Goal: Find specific page/section

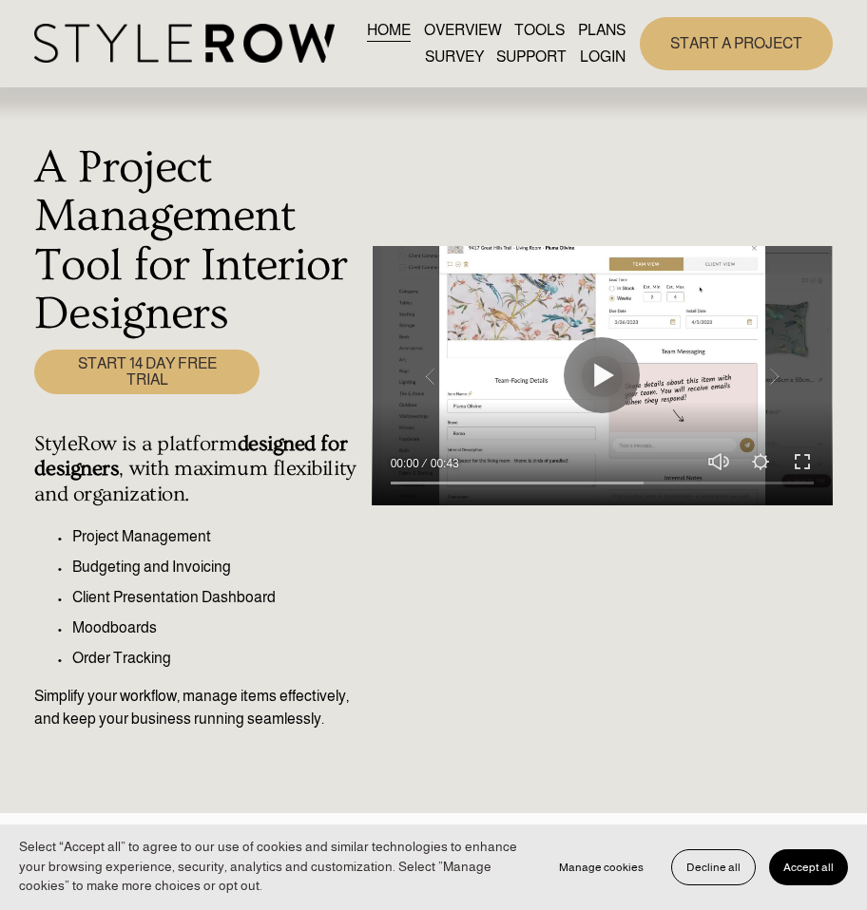
click at [610, 65] on link "LOGIN" at bounding box center [603, 57] width 46 height 26
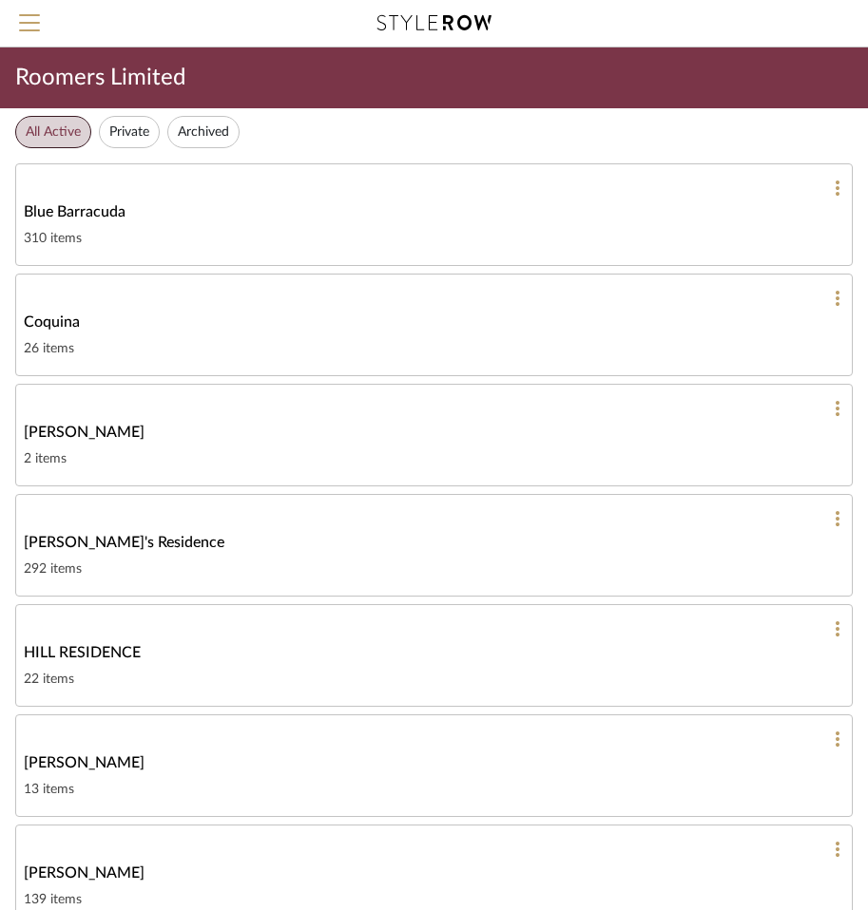
click at [120, 141] on button "Private" at bounding box center [129, 132] width 61 height 32
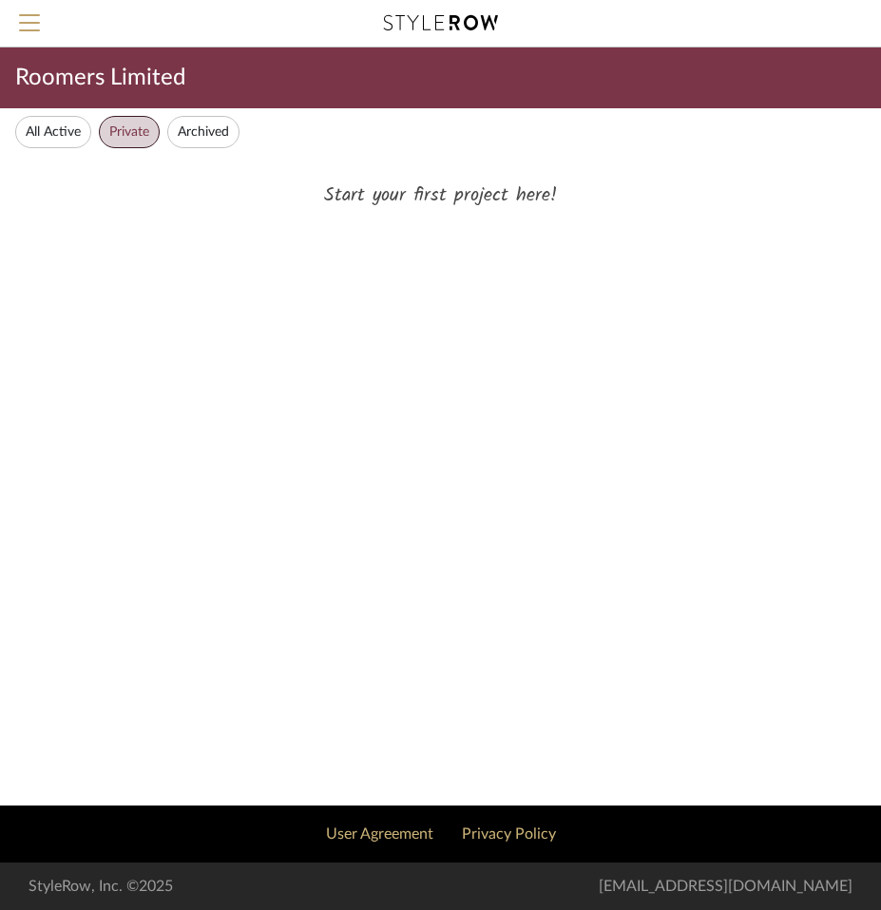
click at [226, 131] on button "Archived" at bounding box center [203, 132] width 72 height 32
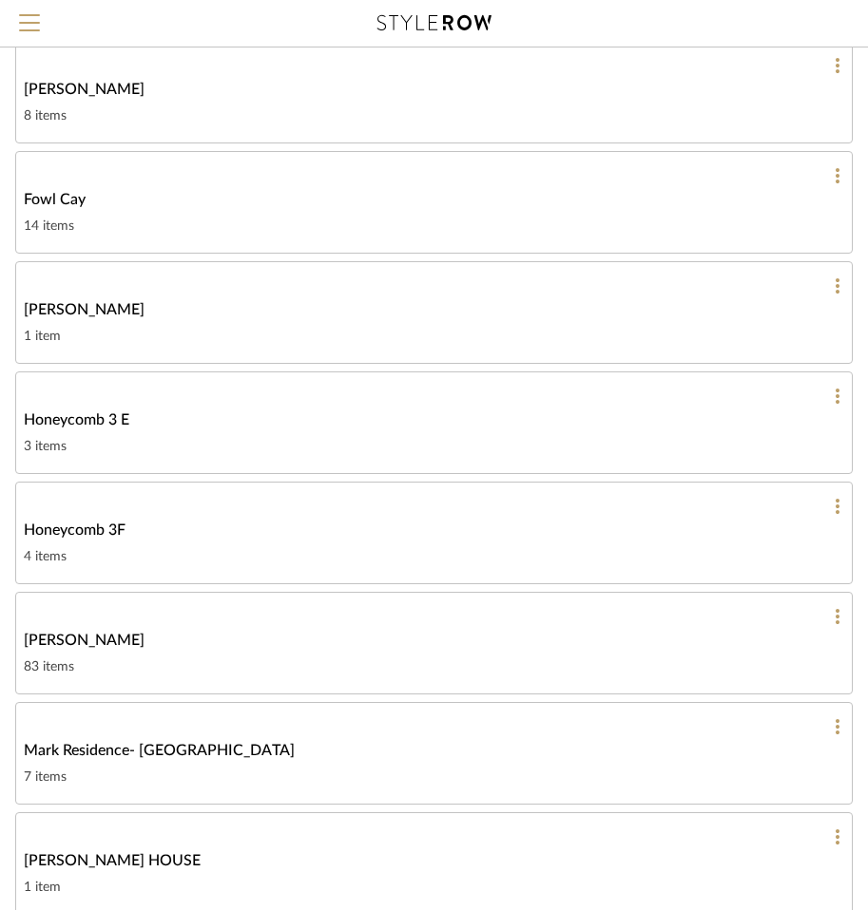
scroll to position [570, 0]
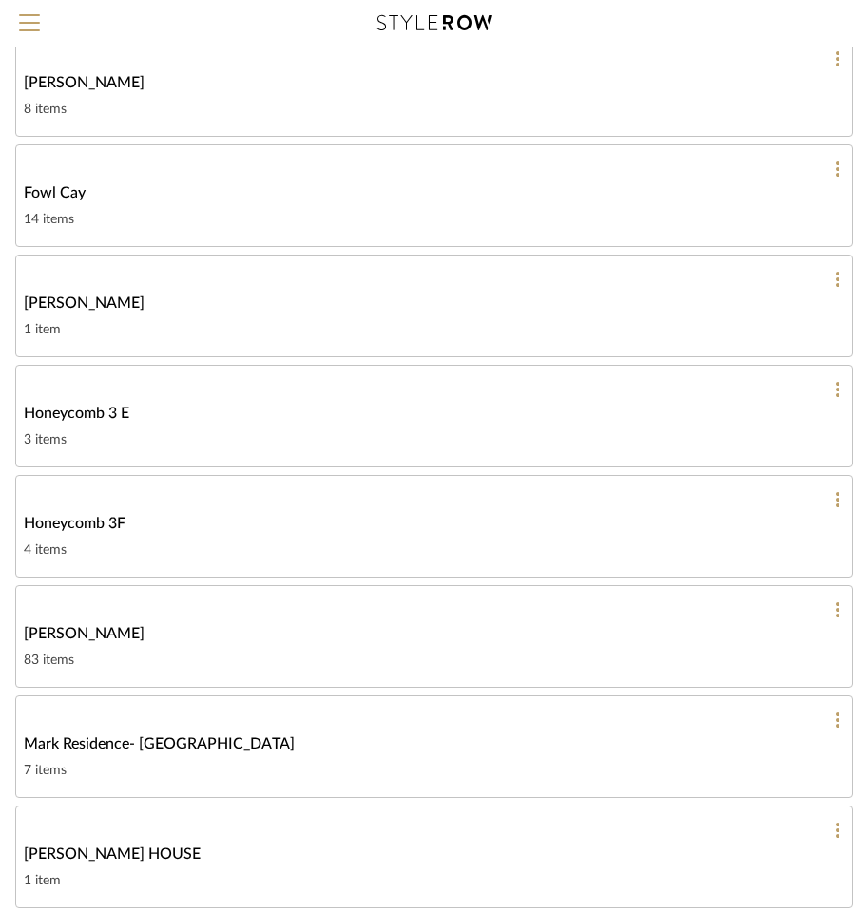
click at [288, 608] on div at bounding box center [434, 610] width 820 height 17
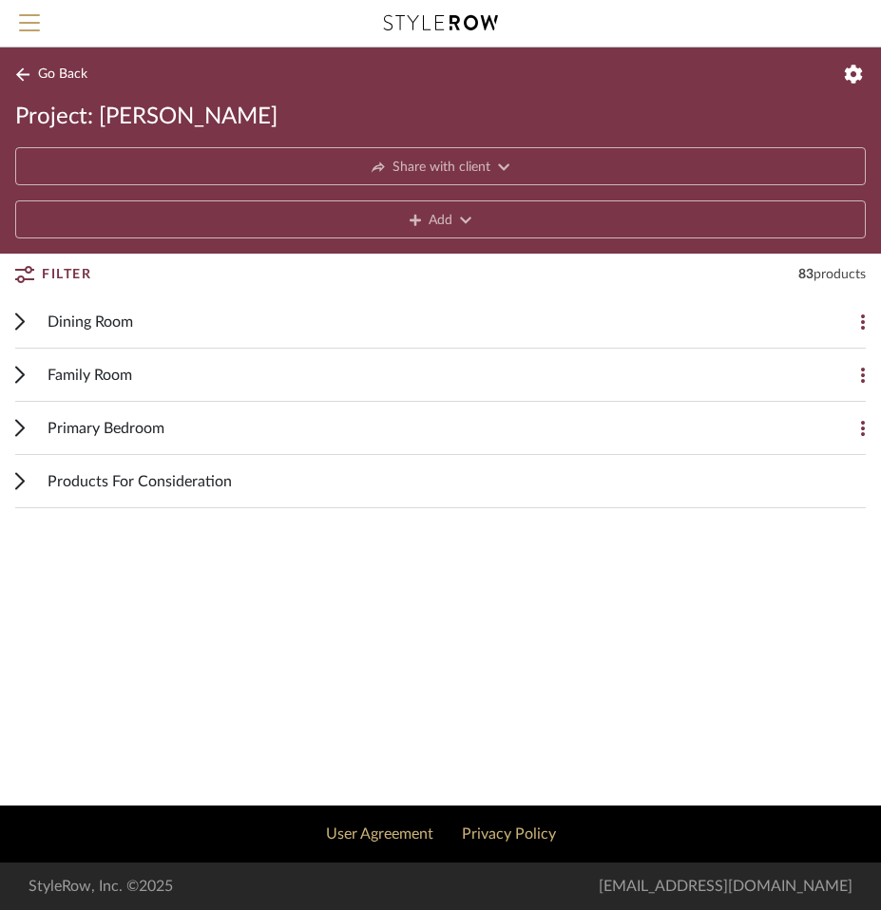
click at [228, 382] on div "Family Room" at bounding box center [426, 375] width 757 height 52
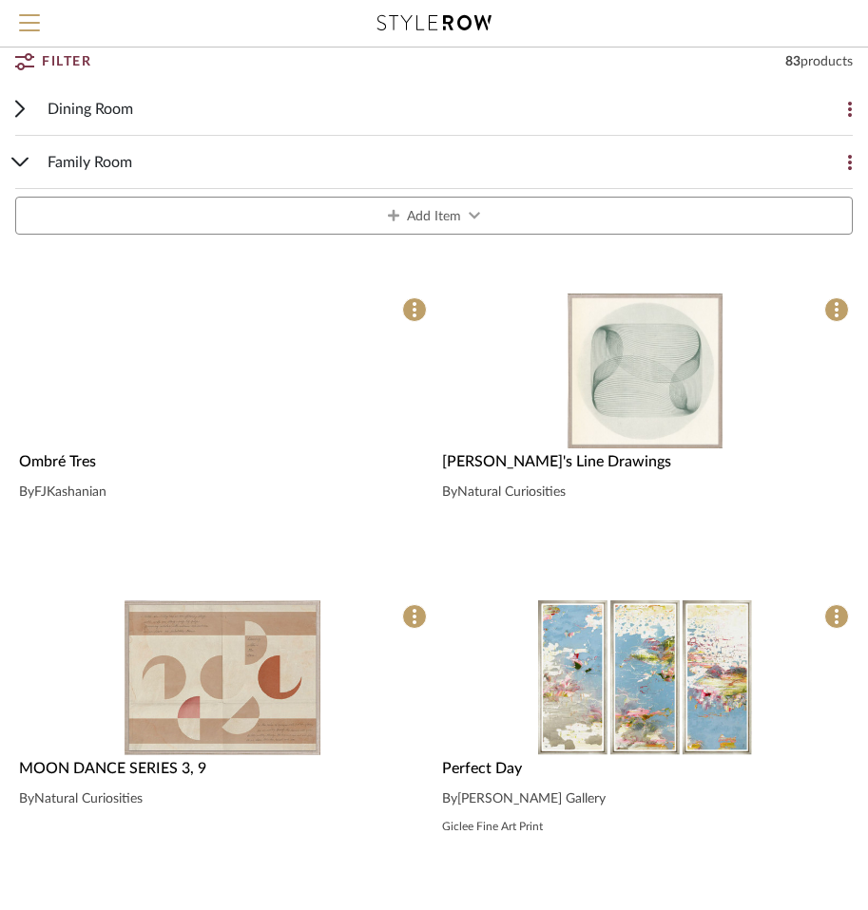
scroll to position [380, 0]
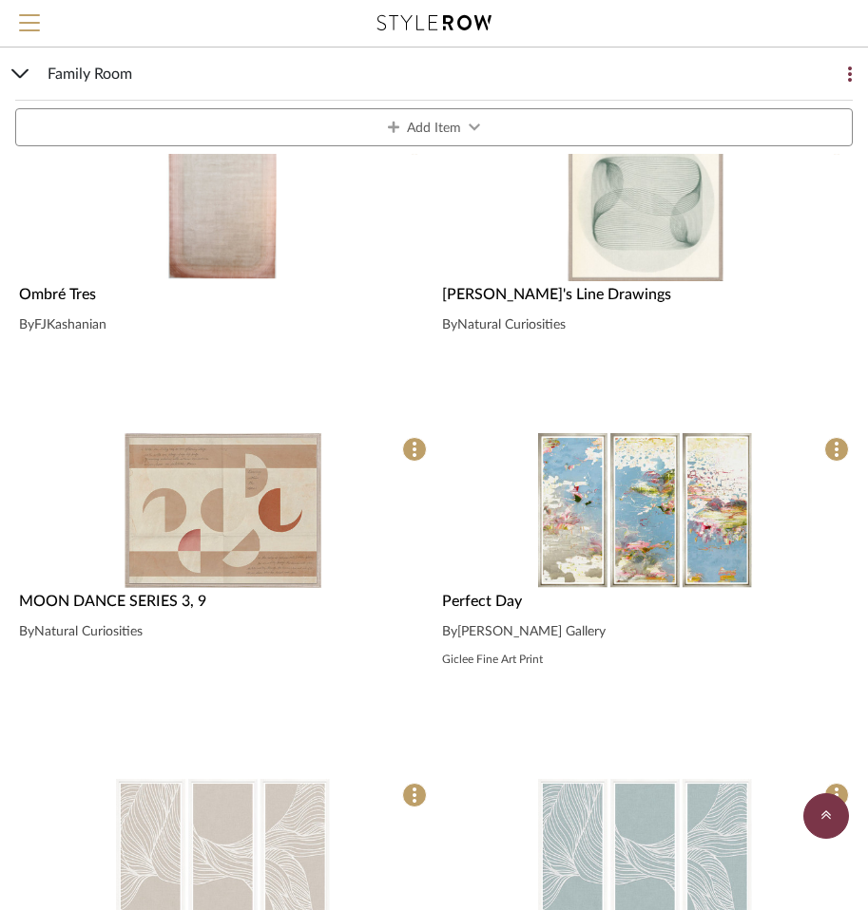
click at [75, 68] on span "Family Room" at bounding box center [90, 74] width 85 height 23
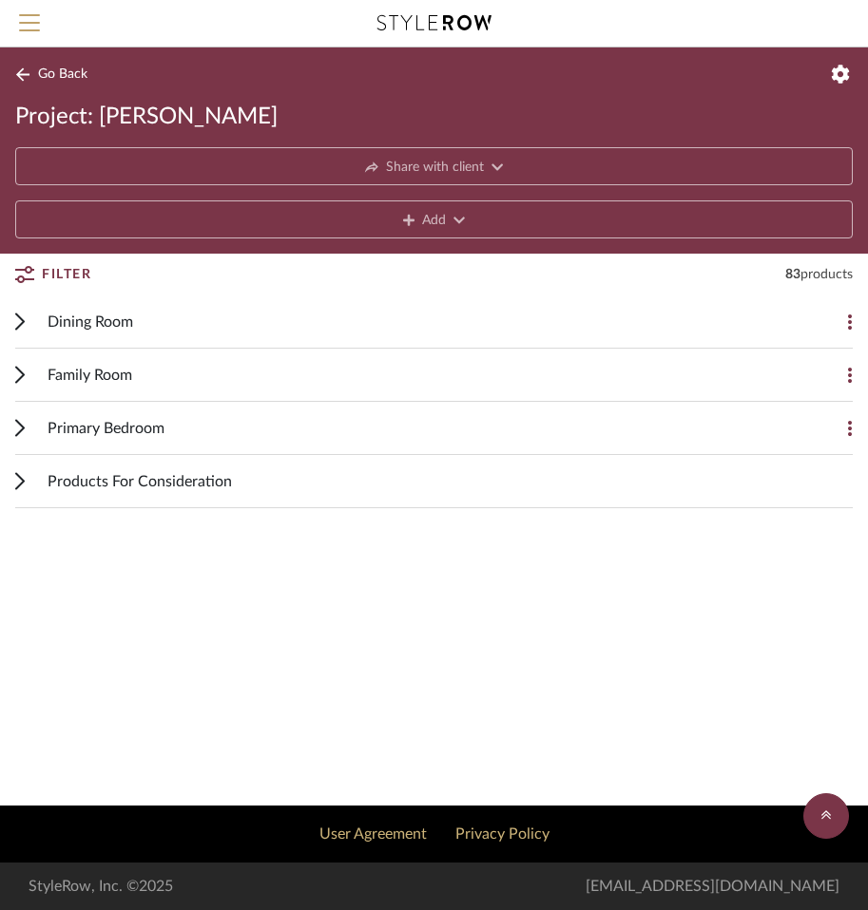
scroll to position [0, 0]
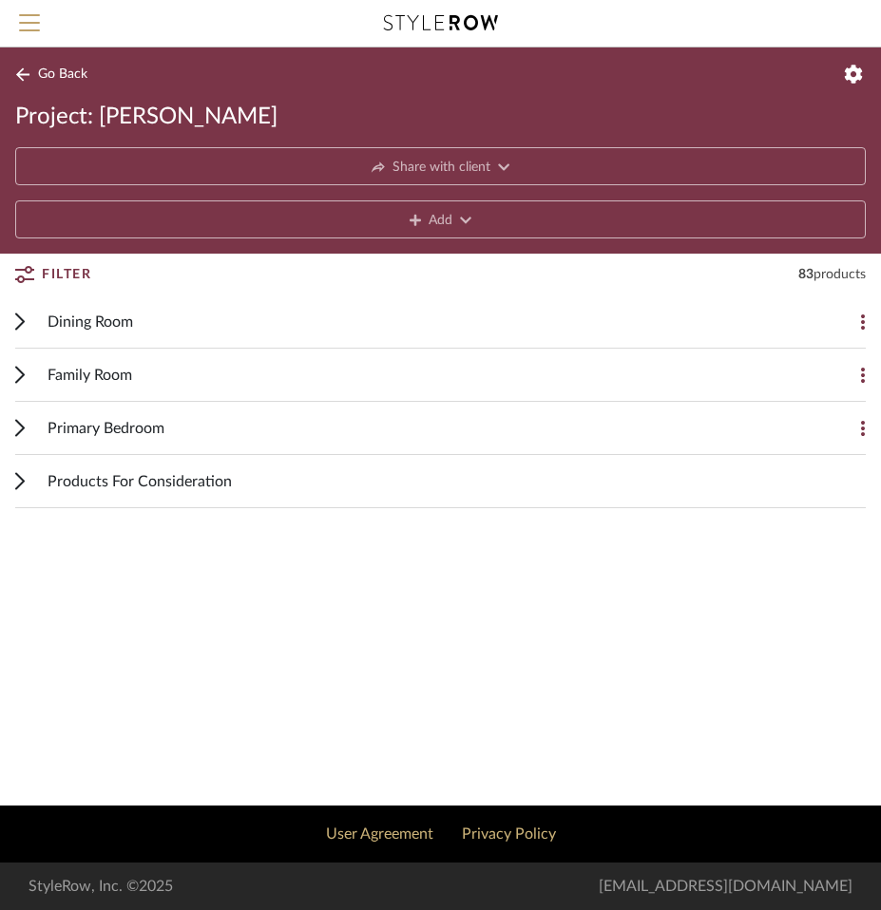
click at [72, 67] on span "Go Back" at bounding box center [62, 75] width 49 height 16
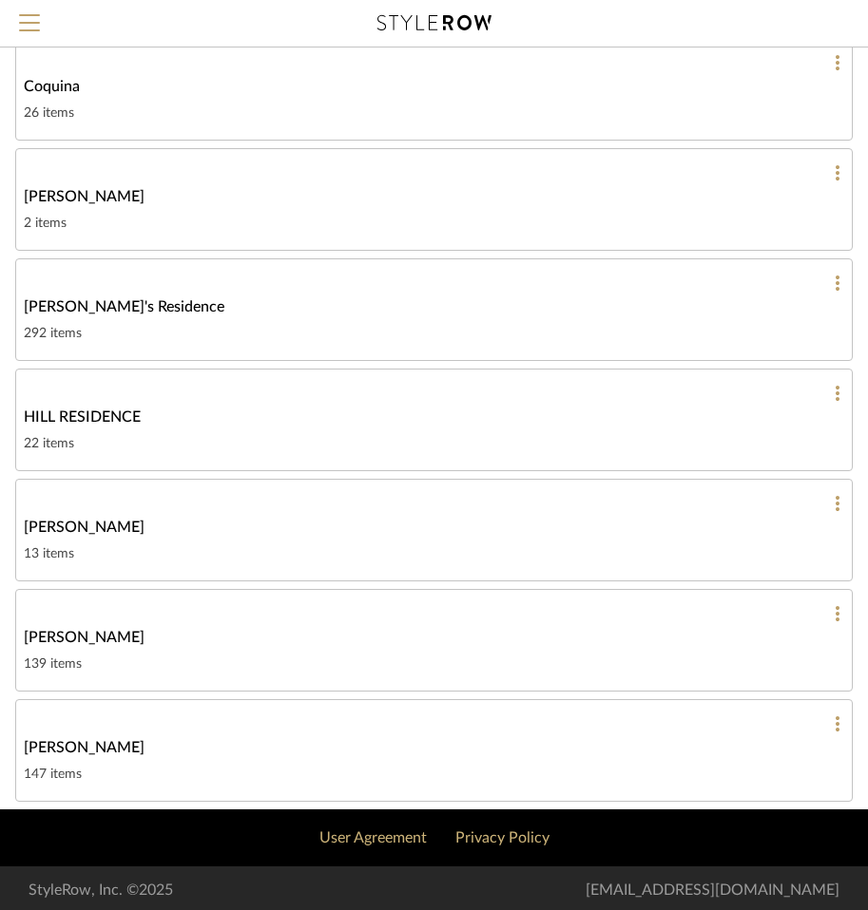
scroll to position [239, 0]
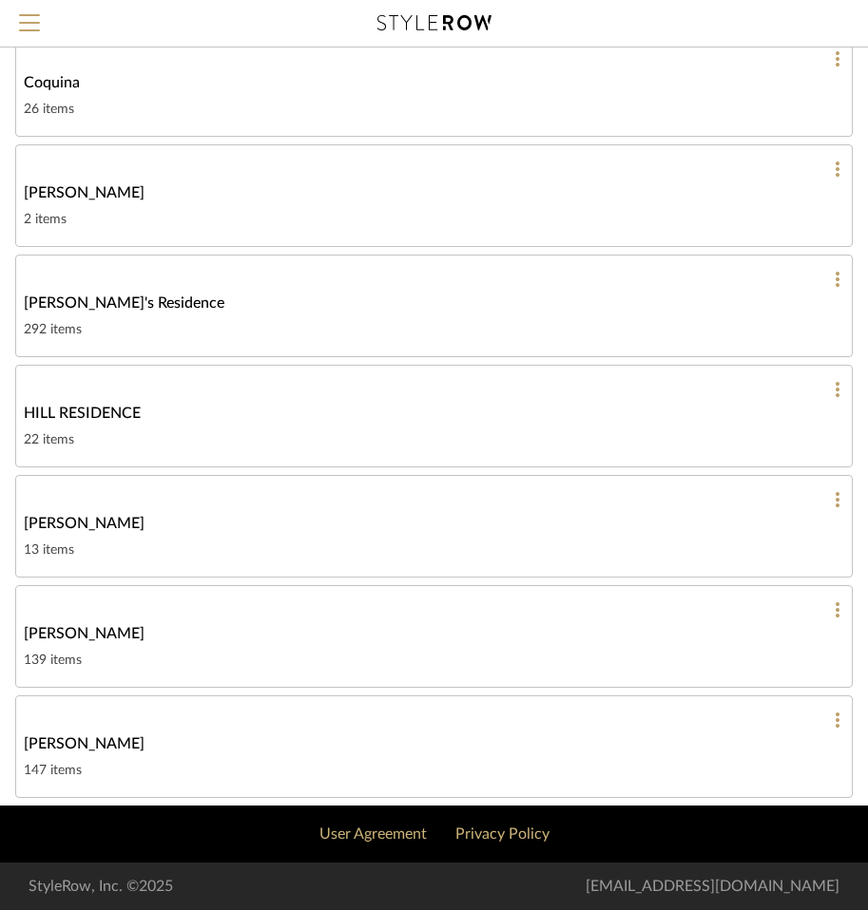
click at [148, 304] on span "[PERSON_NAME]'s Residence" at bounding box center [124, 303] width 201 height 23
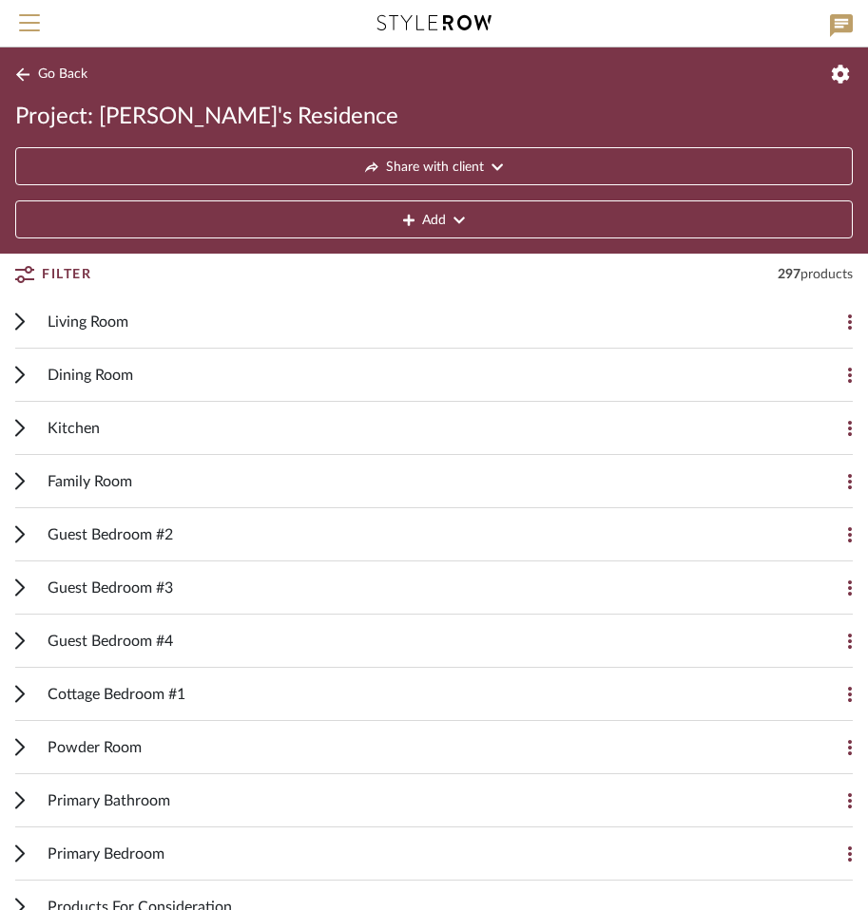
click at [124, 307] on div "Living Room" at bounding box center [420, 322] width 744 height 52
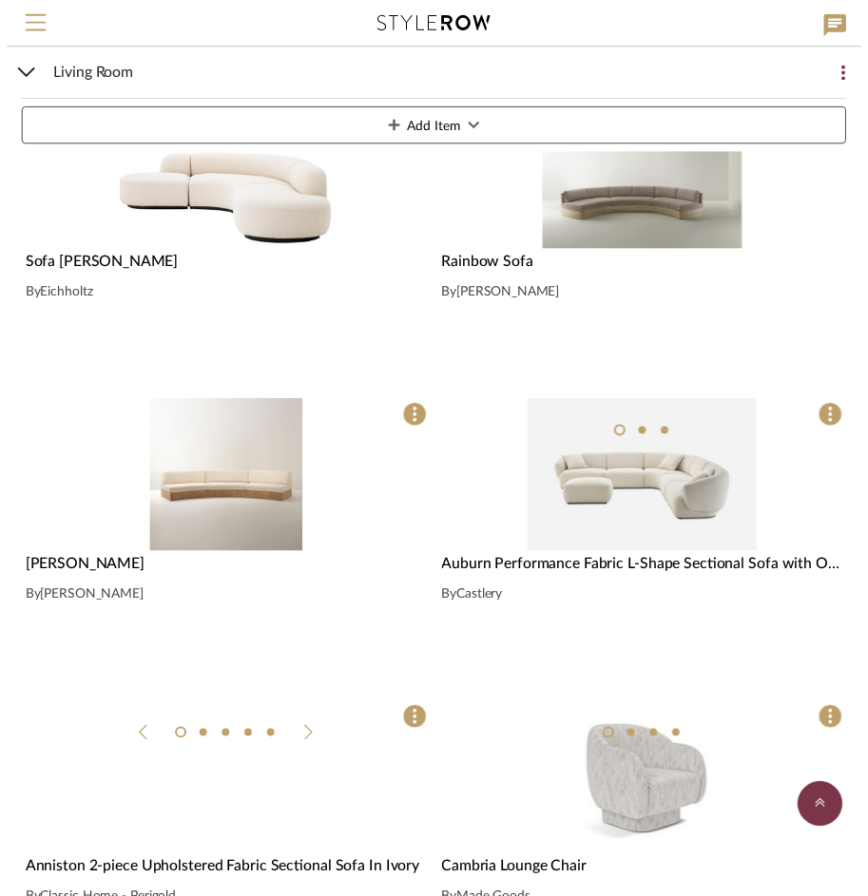
scroll to position [4942, 0]
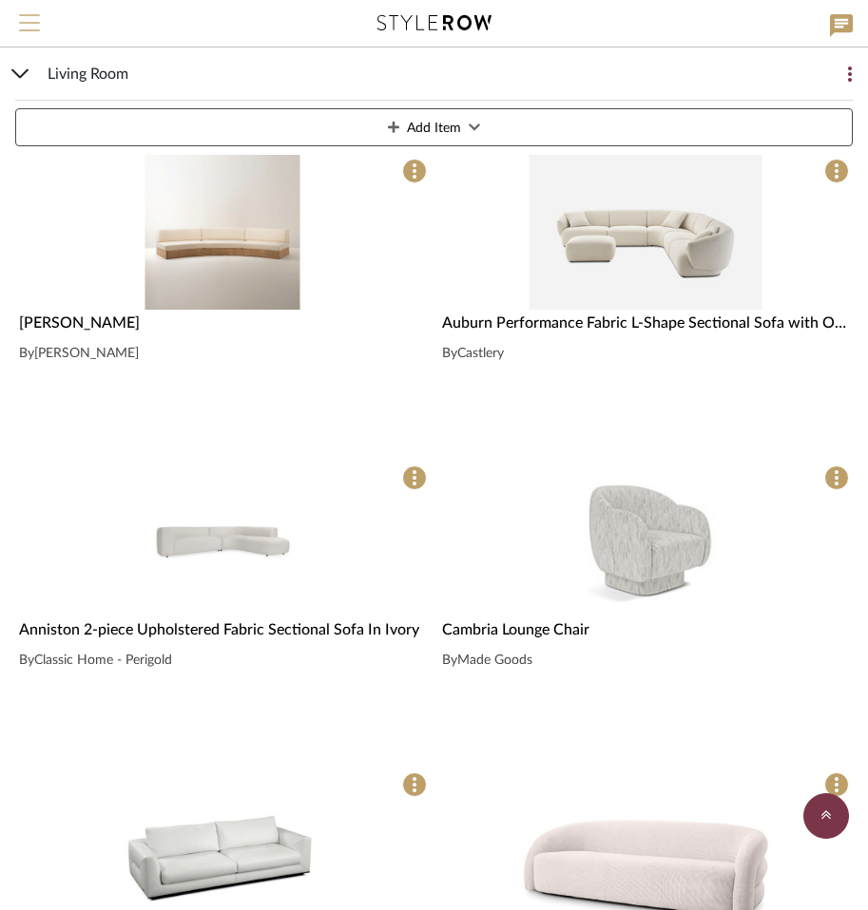
click at [27, 16] on span "Menu" at bounding box center [29, 15] width 21 height 2
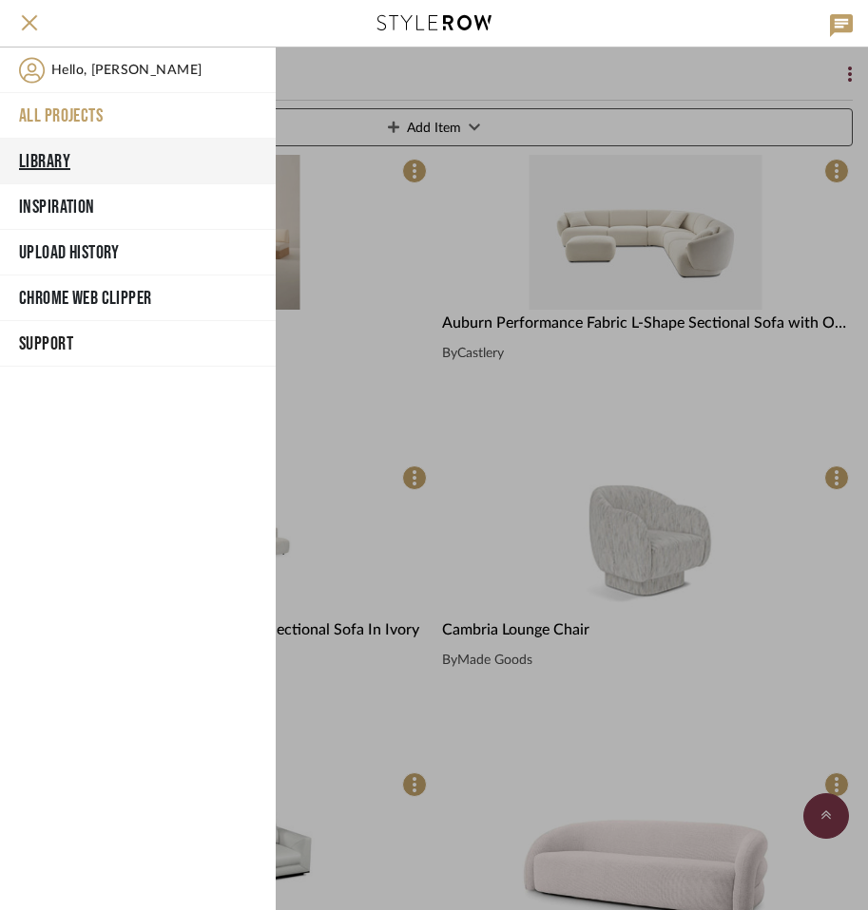
click at [69, 175] on button "Library" at bounding box center [138, 162] width 276 height 46
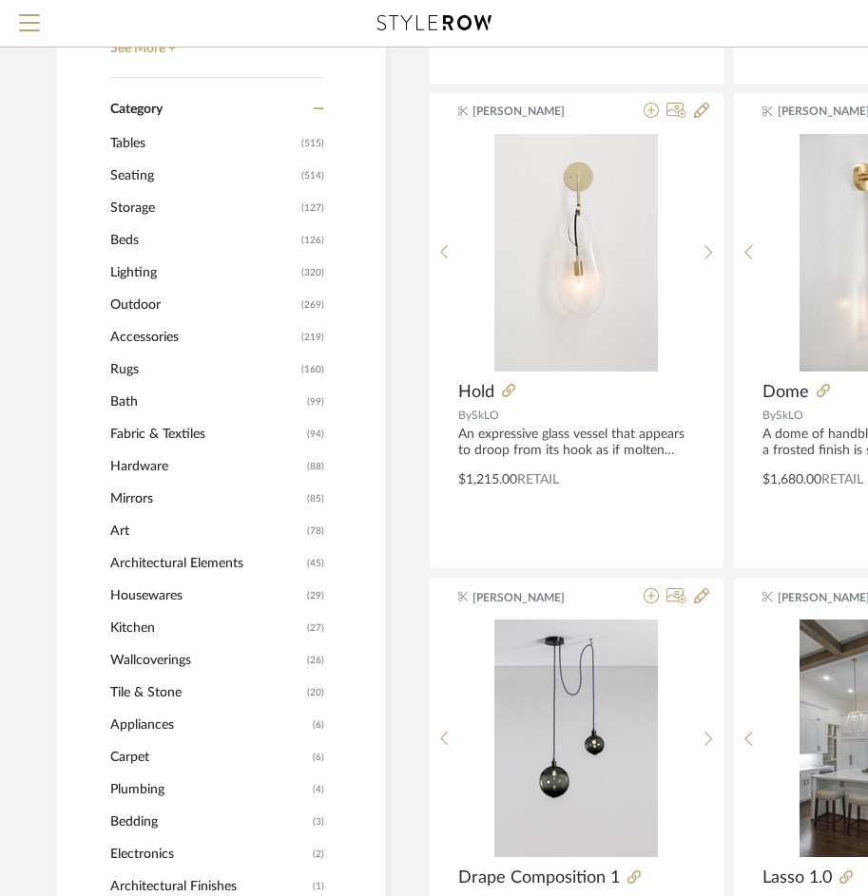
scroll to position [665, 0]
click at [169, 178] on span "Seating" at bounding box center [203, 177] width 186 height 32
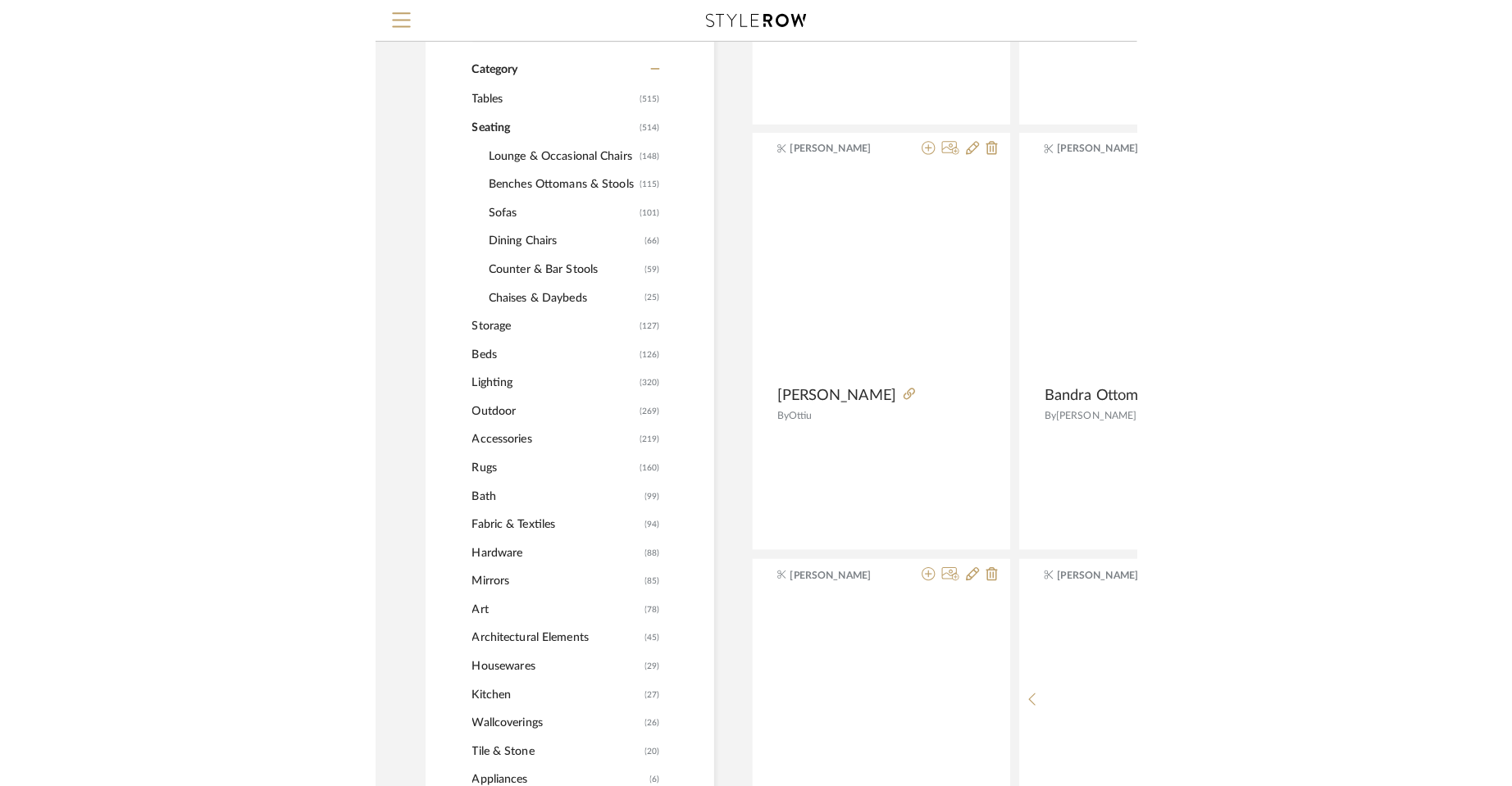
scroll to position [571, 0]
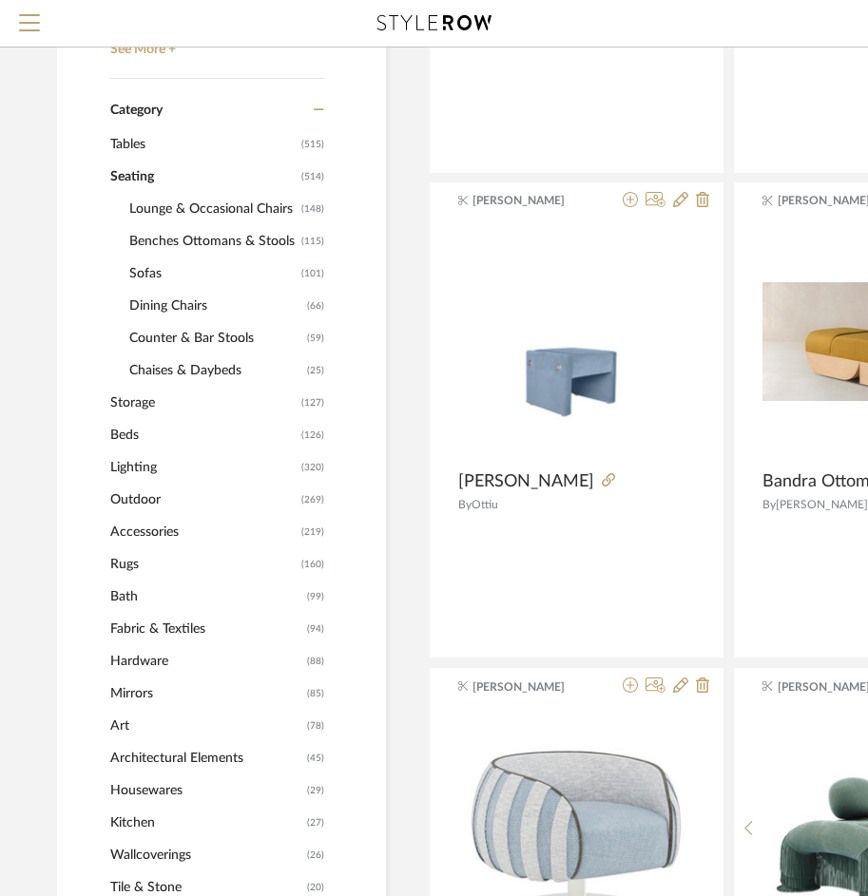
click at [228, 279] on span "Sofas" at bounding box center [212, 274] width 167 height 32
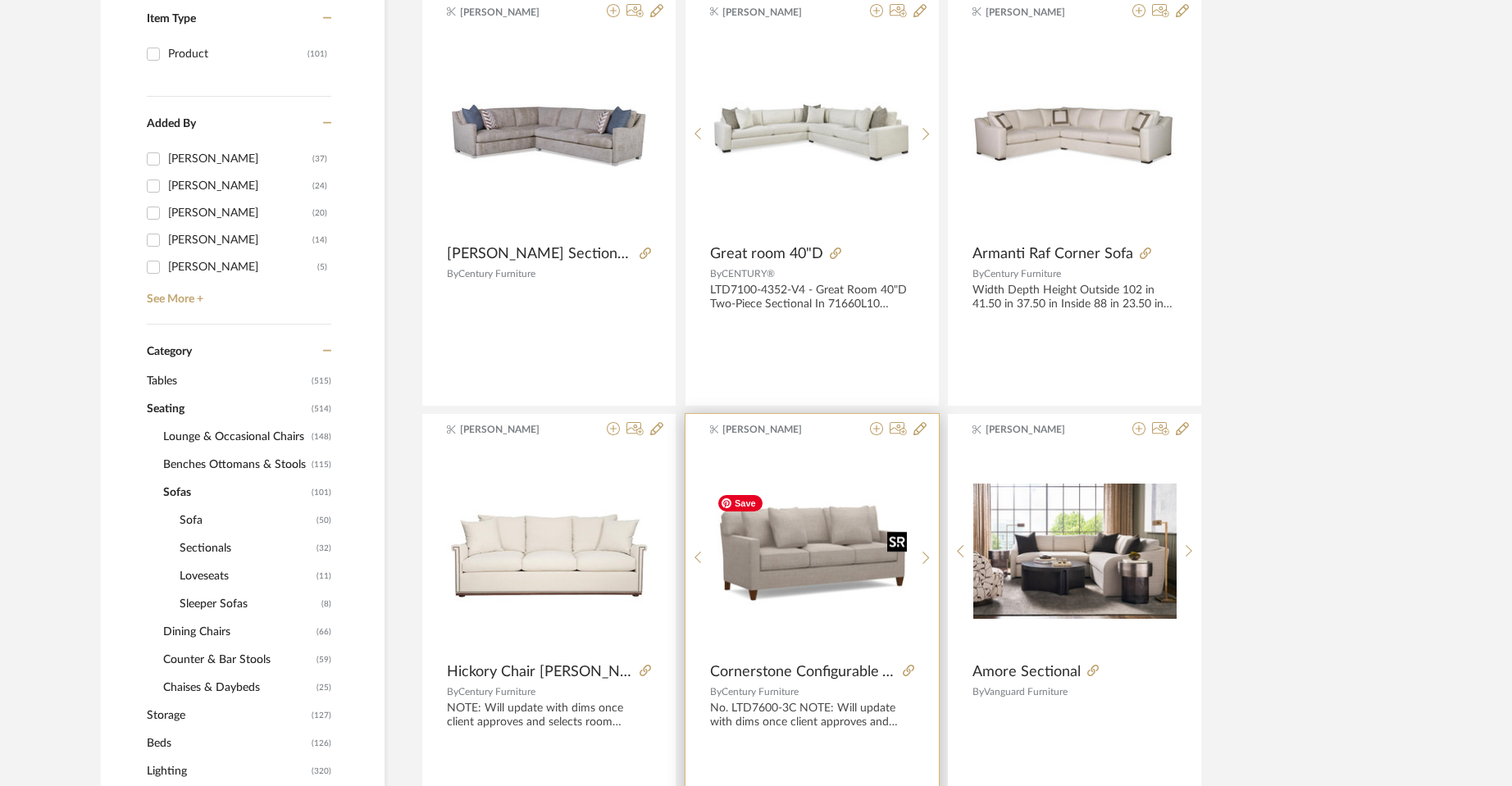
scroll to position [161, 0]
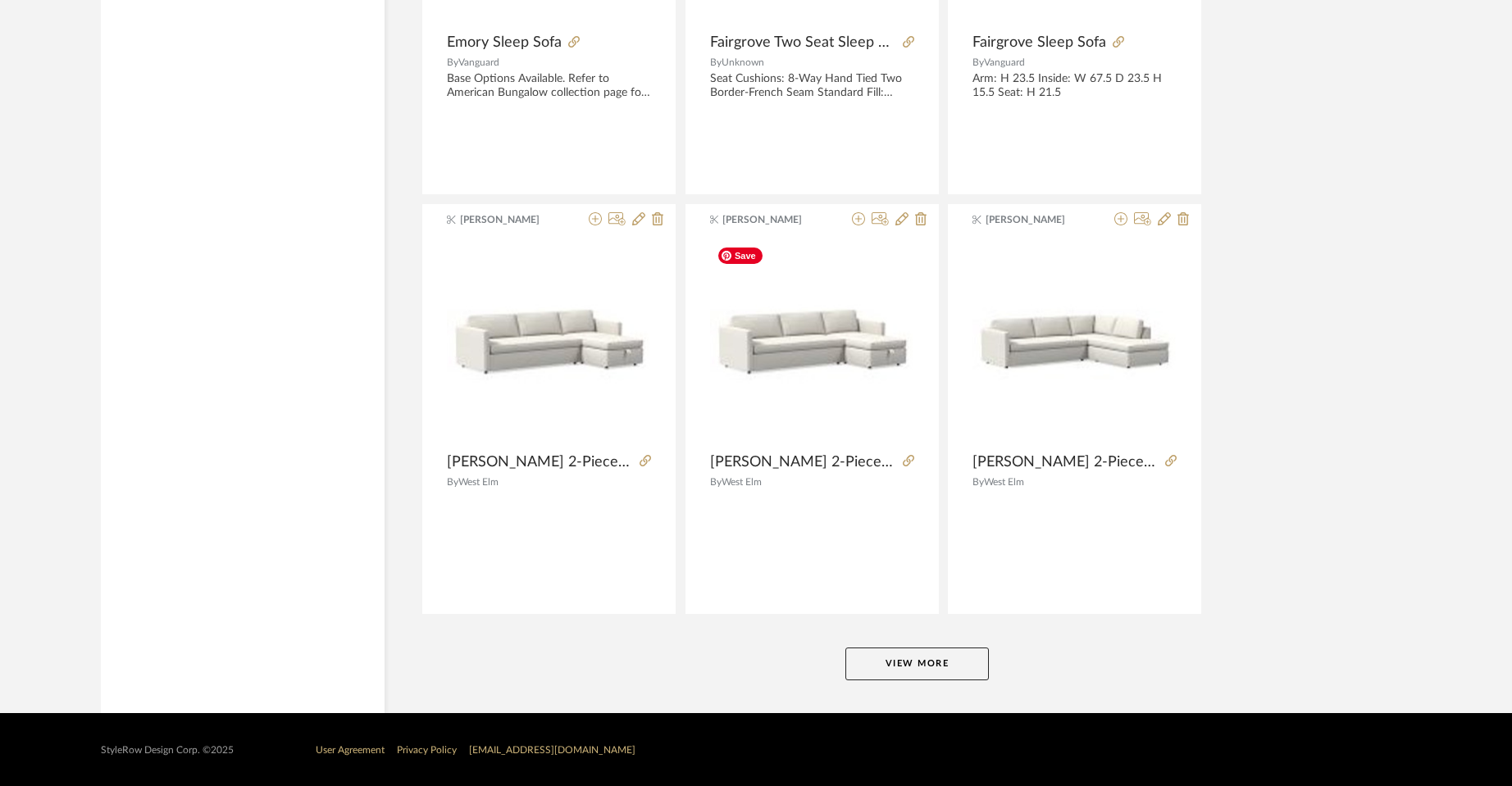
scroll to position [3959, 0]
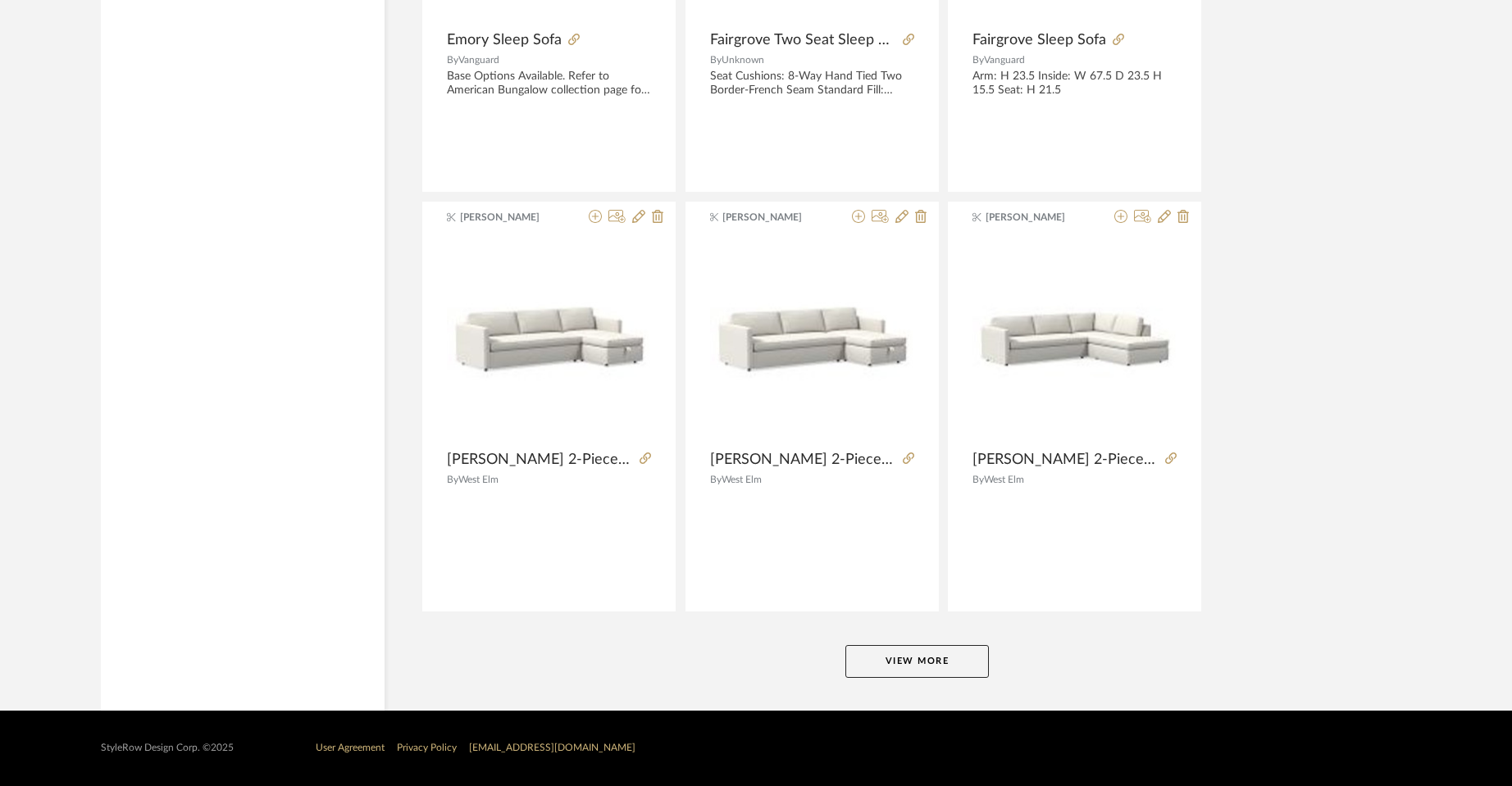
click at [925, 670] on button "View More" at bounding box center [917, 662] width 143 height 33
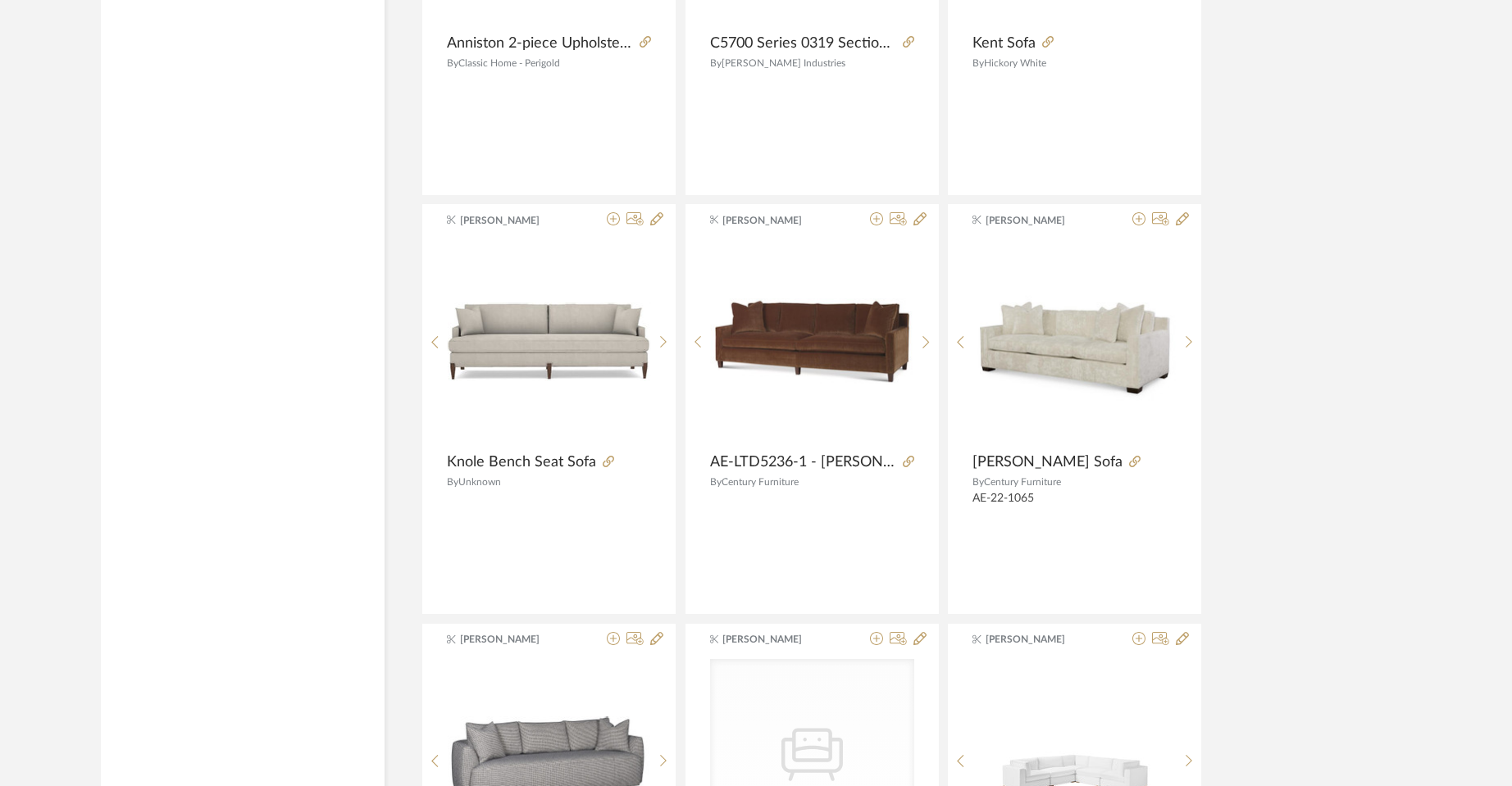
scroll to position [8058, 0]
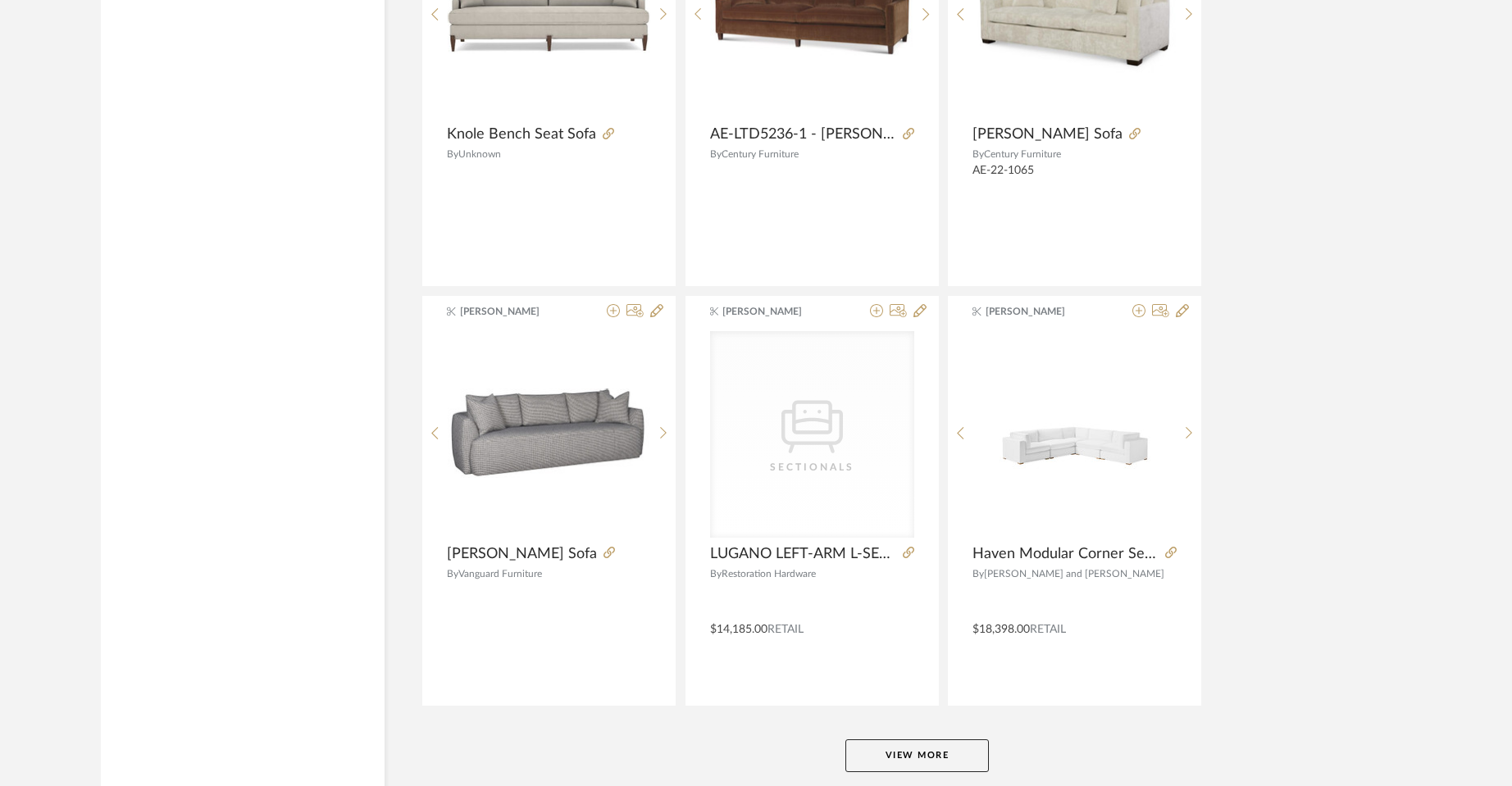
click at [930, 763] on button "View More" at bounding box center [917, 756] width 143 height 33
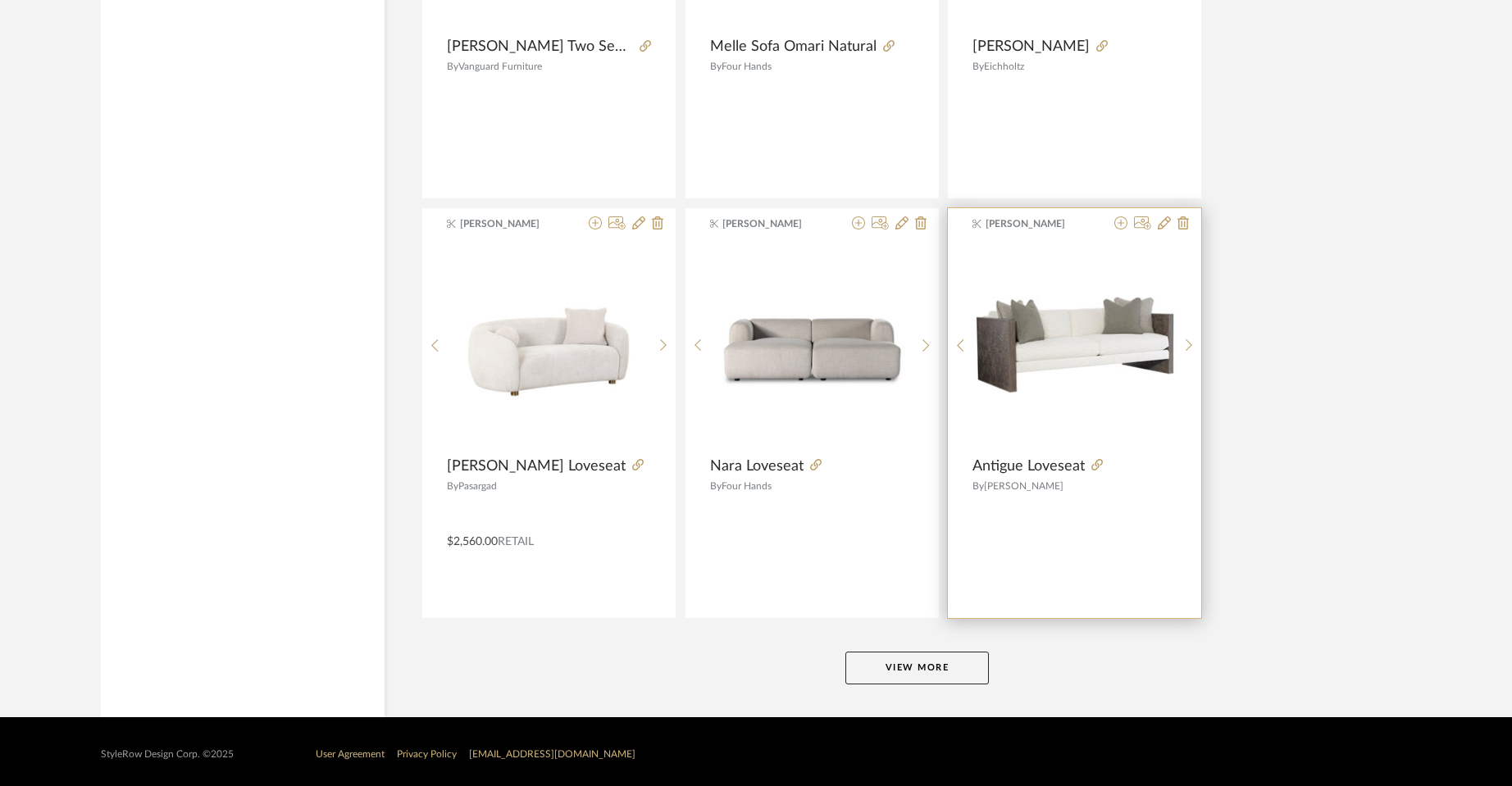
scroll to position [12346, 0]
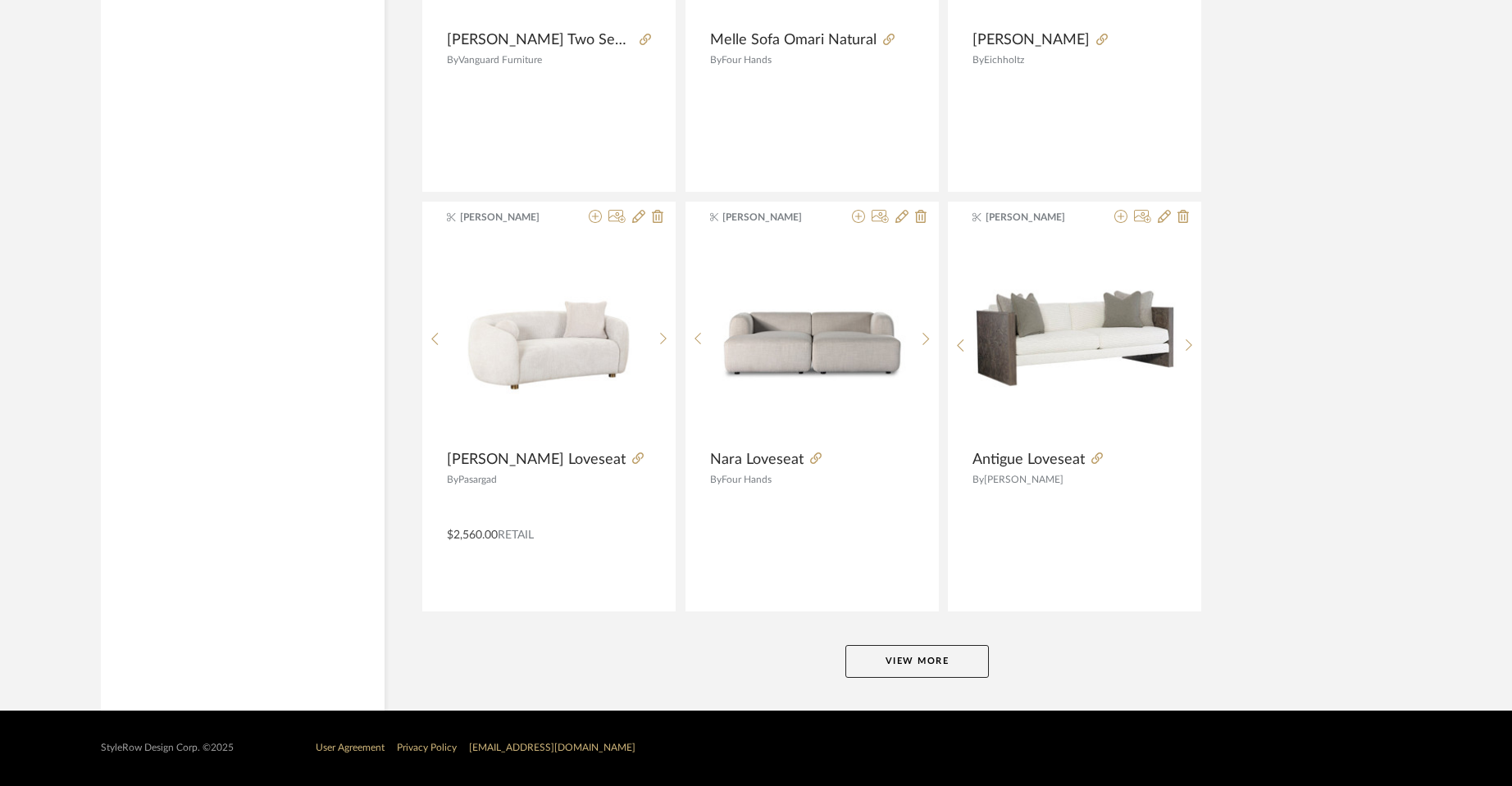
click at [891, 663] on button "View More" at bounding box center [917, 662] width 143 height 33
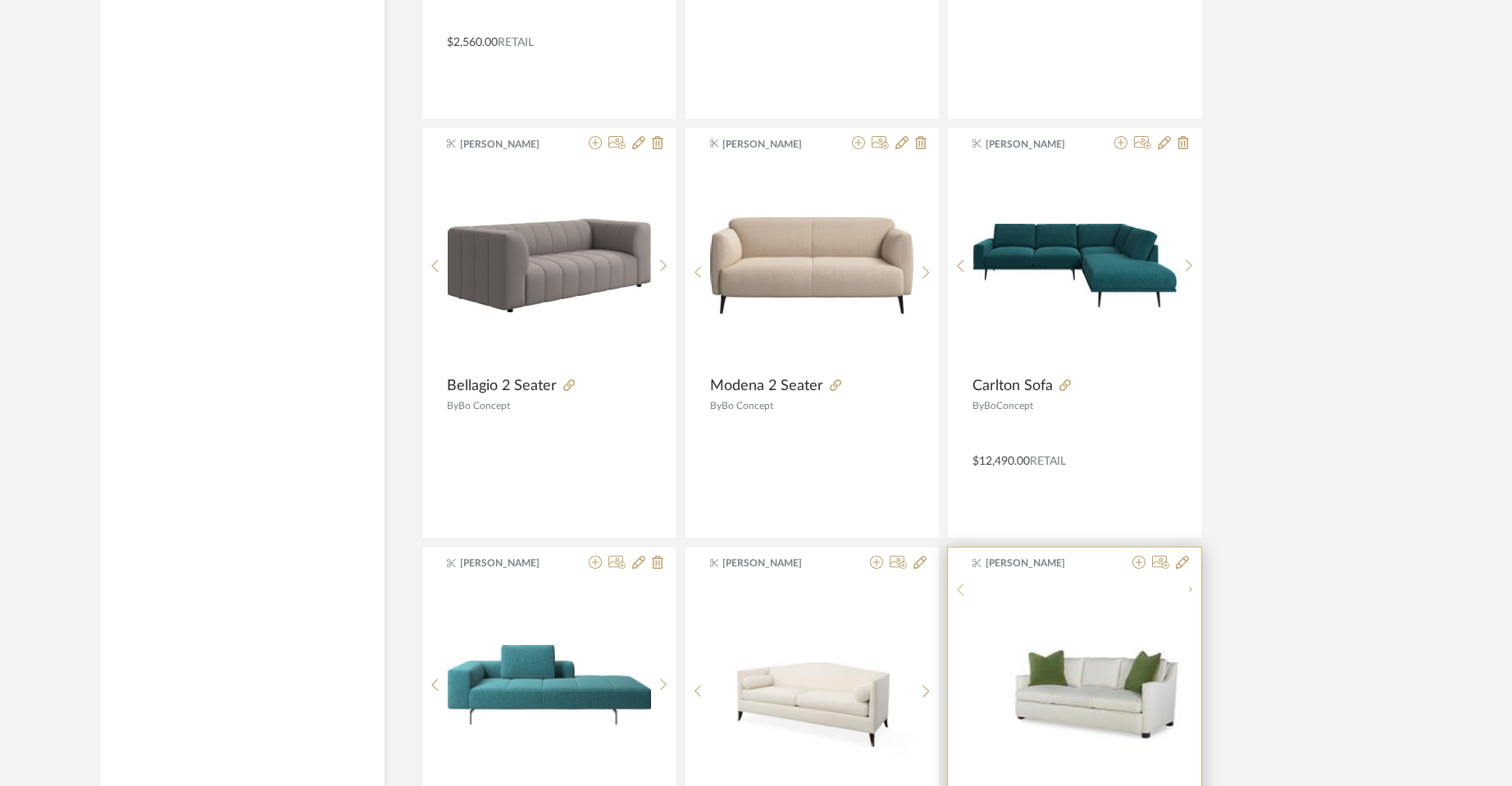
scroll to position [12839, 0]
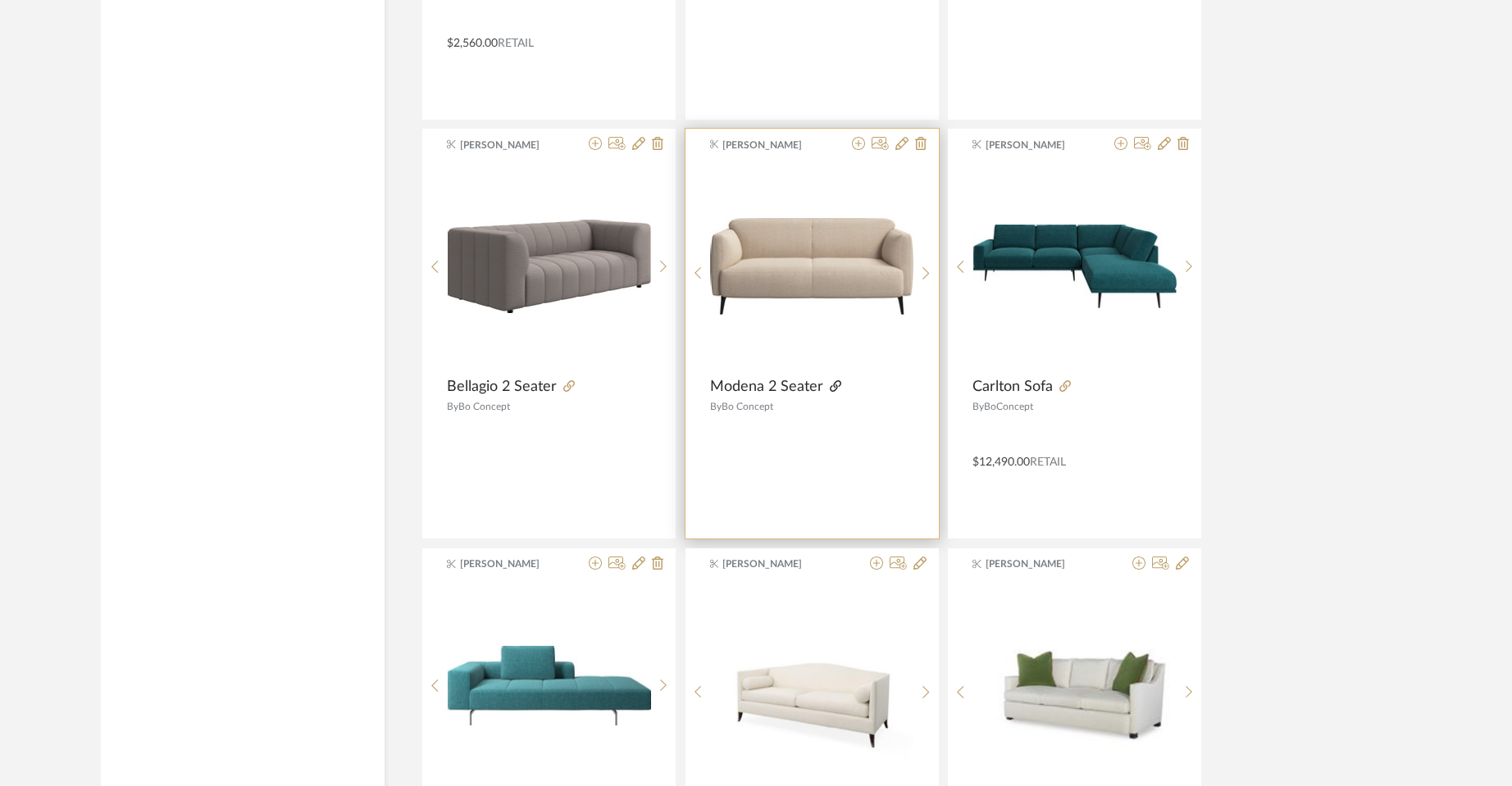
click at [831, 392] on fa-icon at bounding box center [835, 387] width 11 height 11
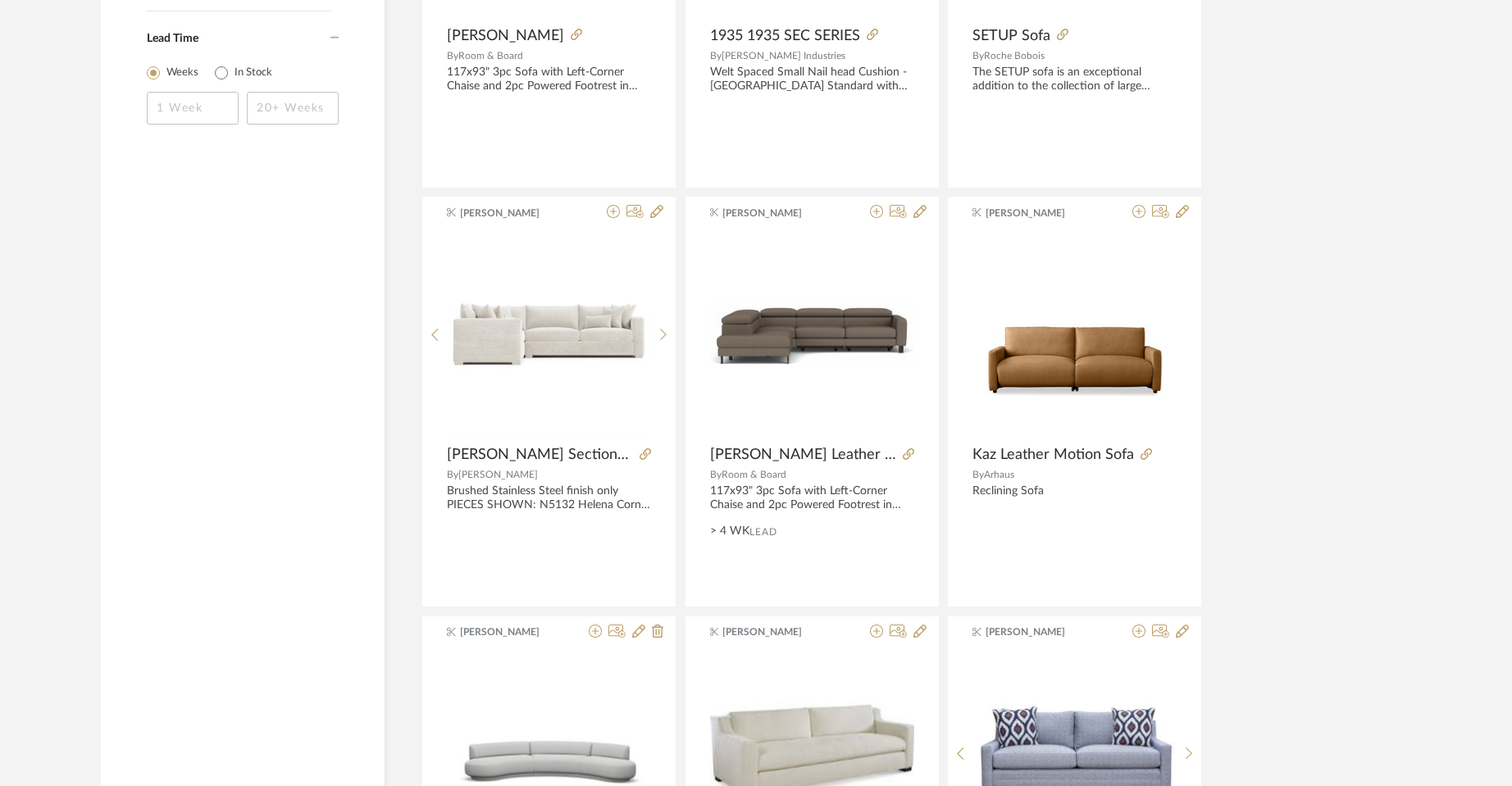
scroll to position [0, 0]
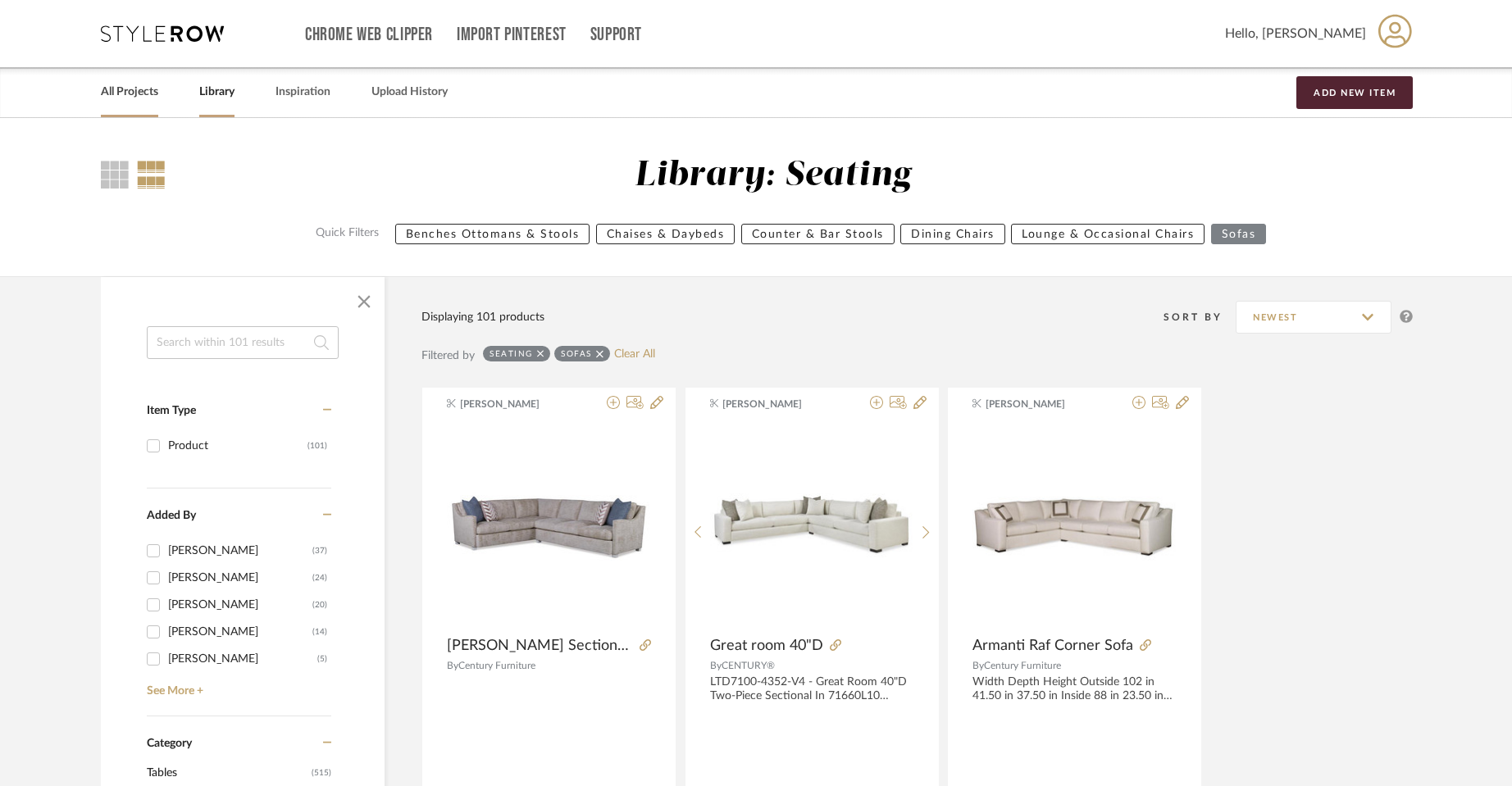
click at [148, 91] on link "All Projects" at bounding box center [129, 92] width 58 height 22
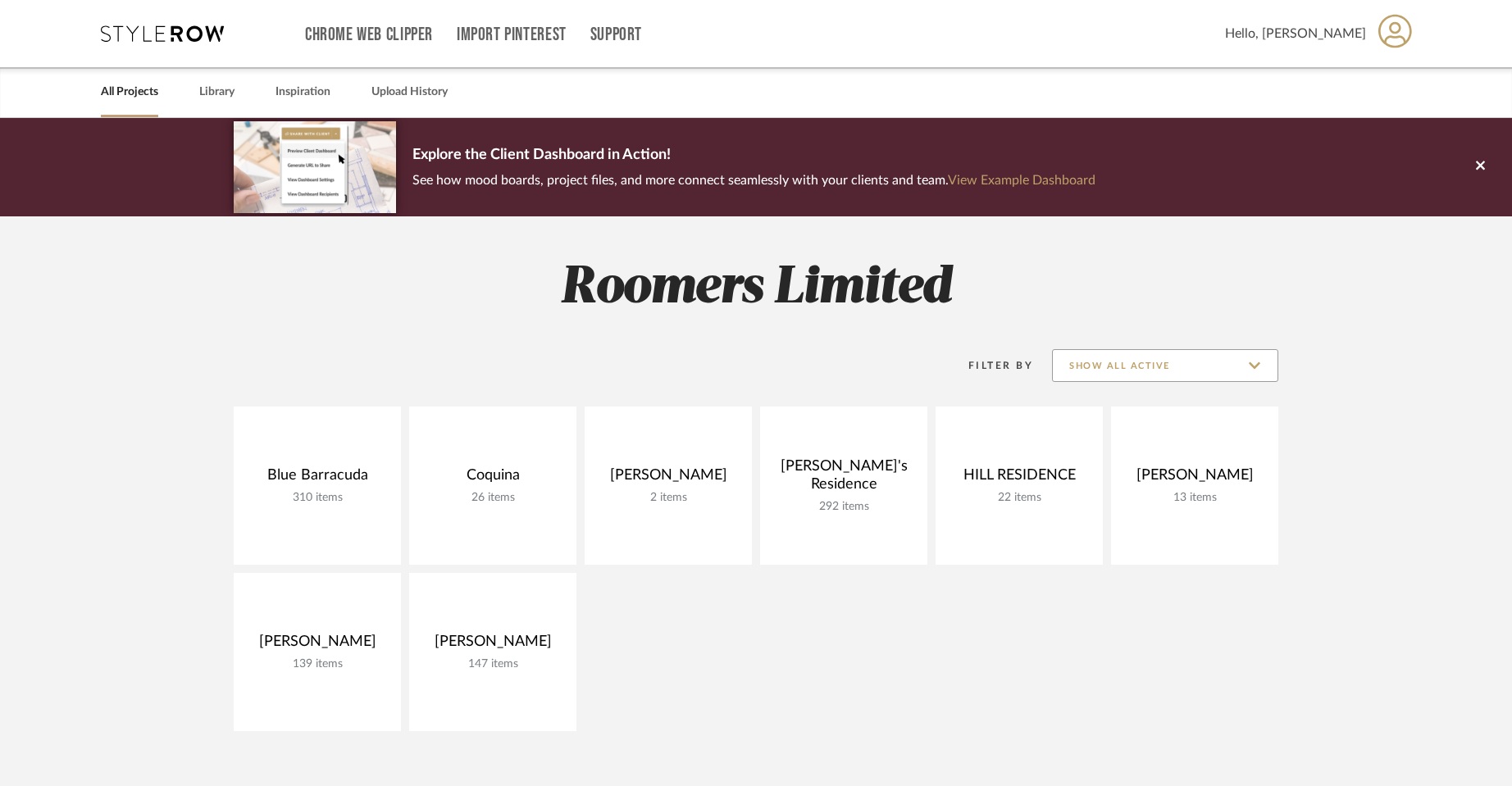
click at [1210, 365] on input "Show All Active" at bounding box center [1165, 366] width 226 height 33
click at [1121, 484] on span "Archived" at bounding box center [1167, 486] width 194 height 14
type input "Archived"
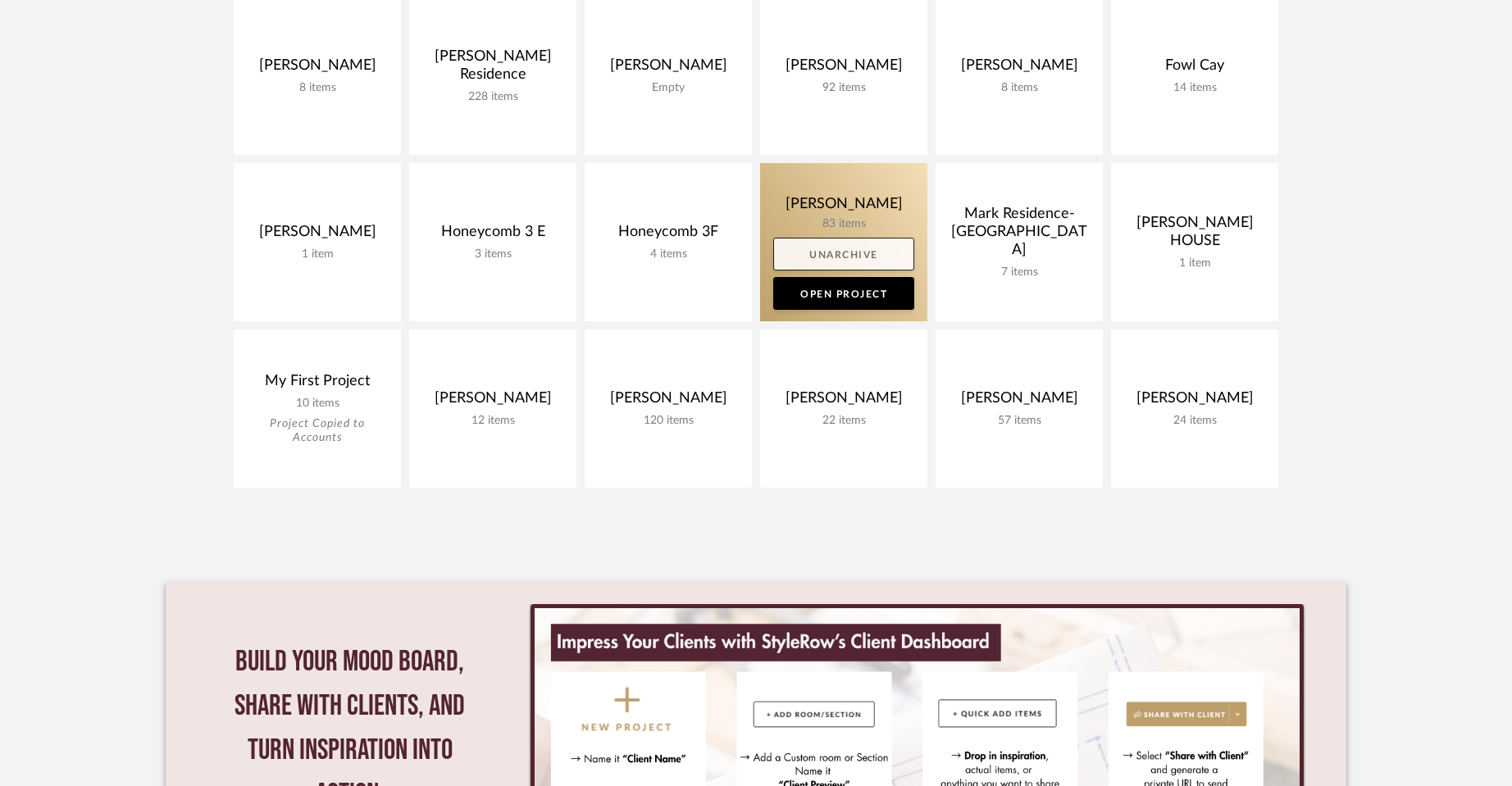
scroll to position [328, 0]
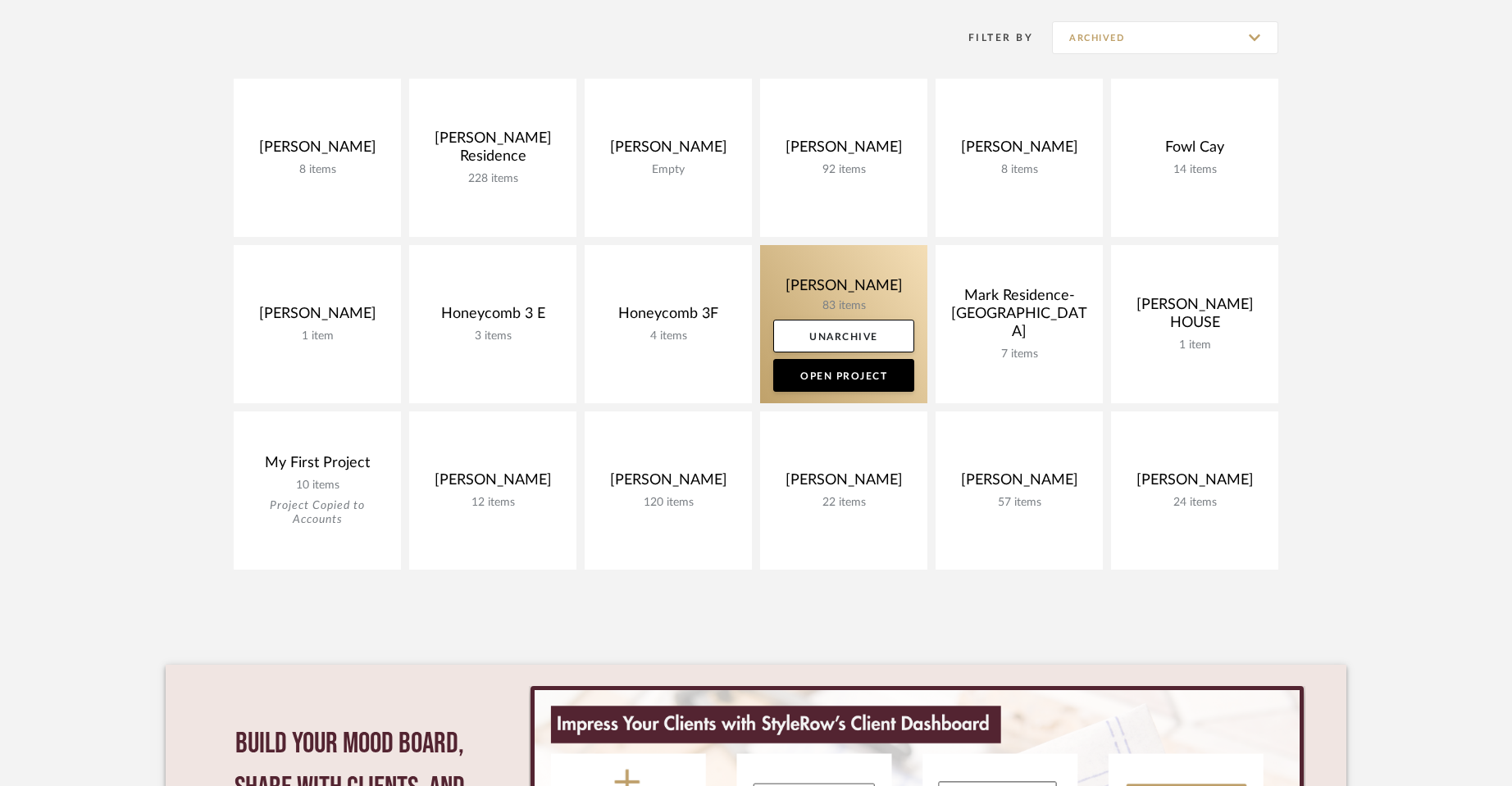
click at [882, 271] on link at bounding box center [844, 324] width 167 height 158
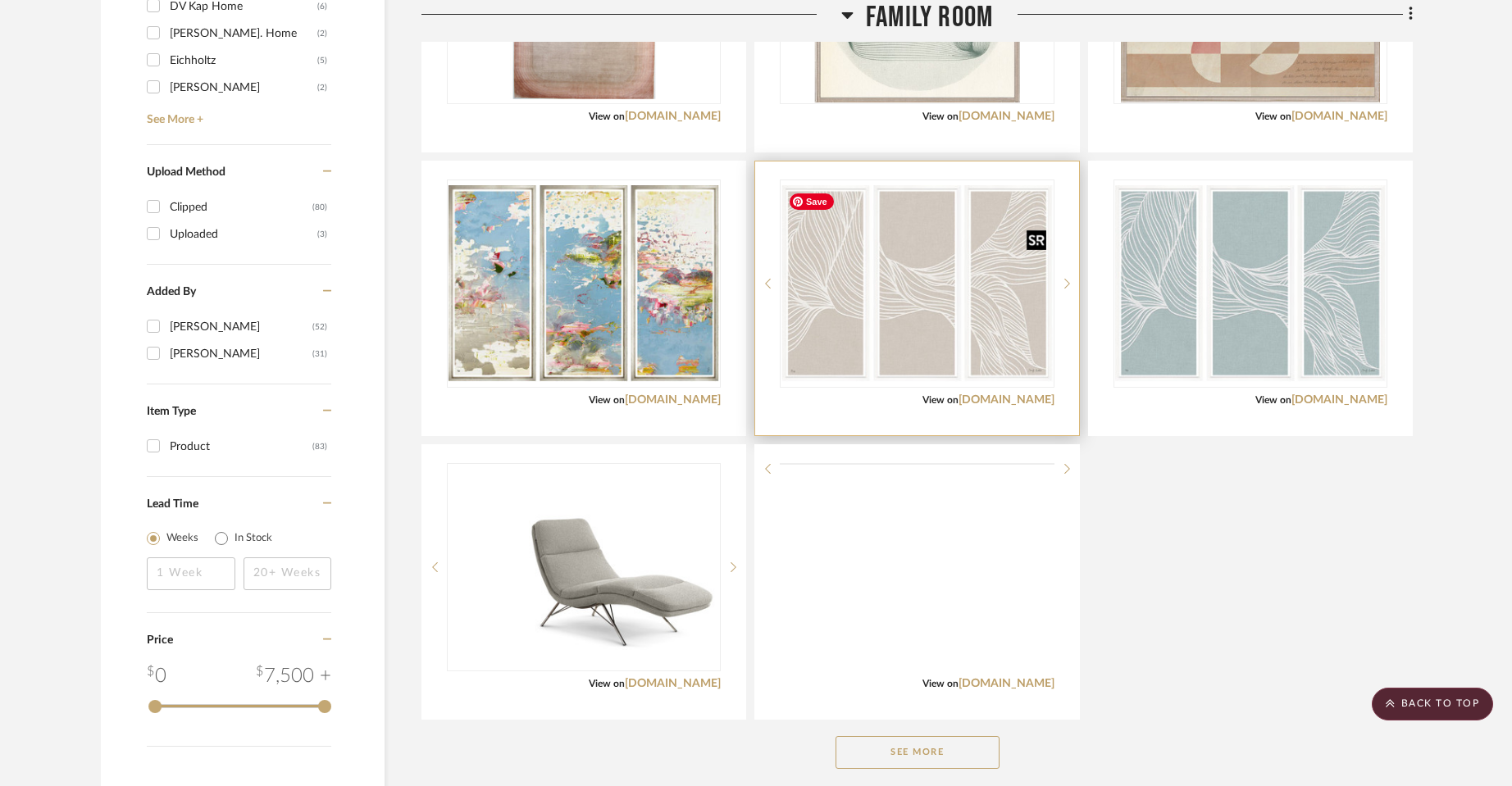
scroll to position [1722, 0]
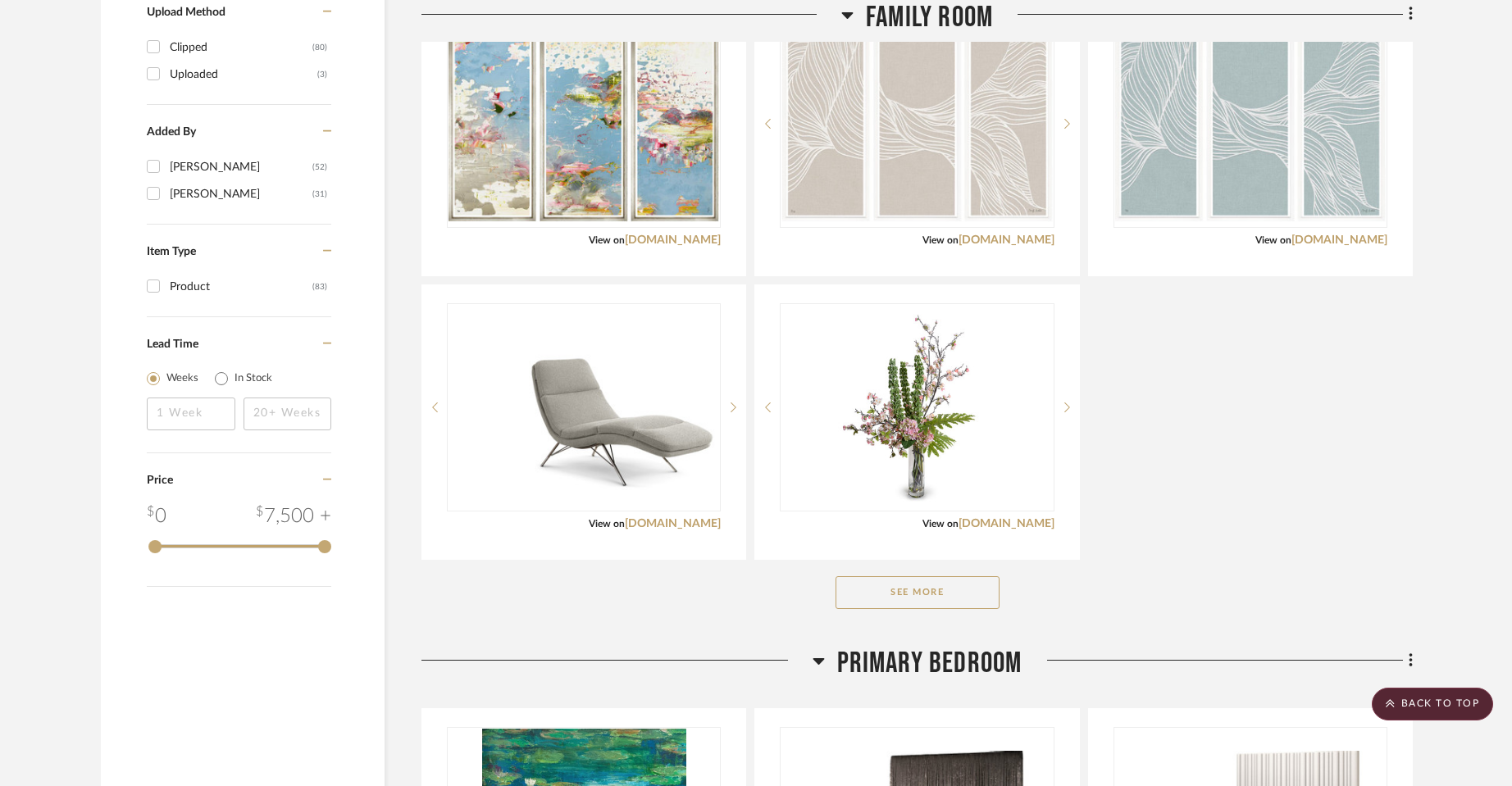
click at [930, 576] on button "See More" at bounding box center [917, 593] width 164 height 33
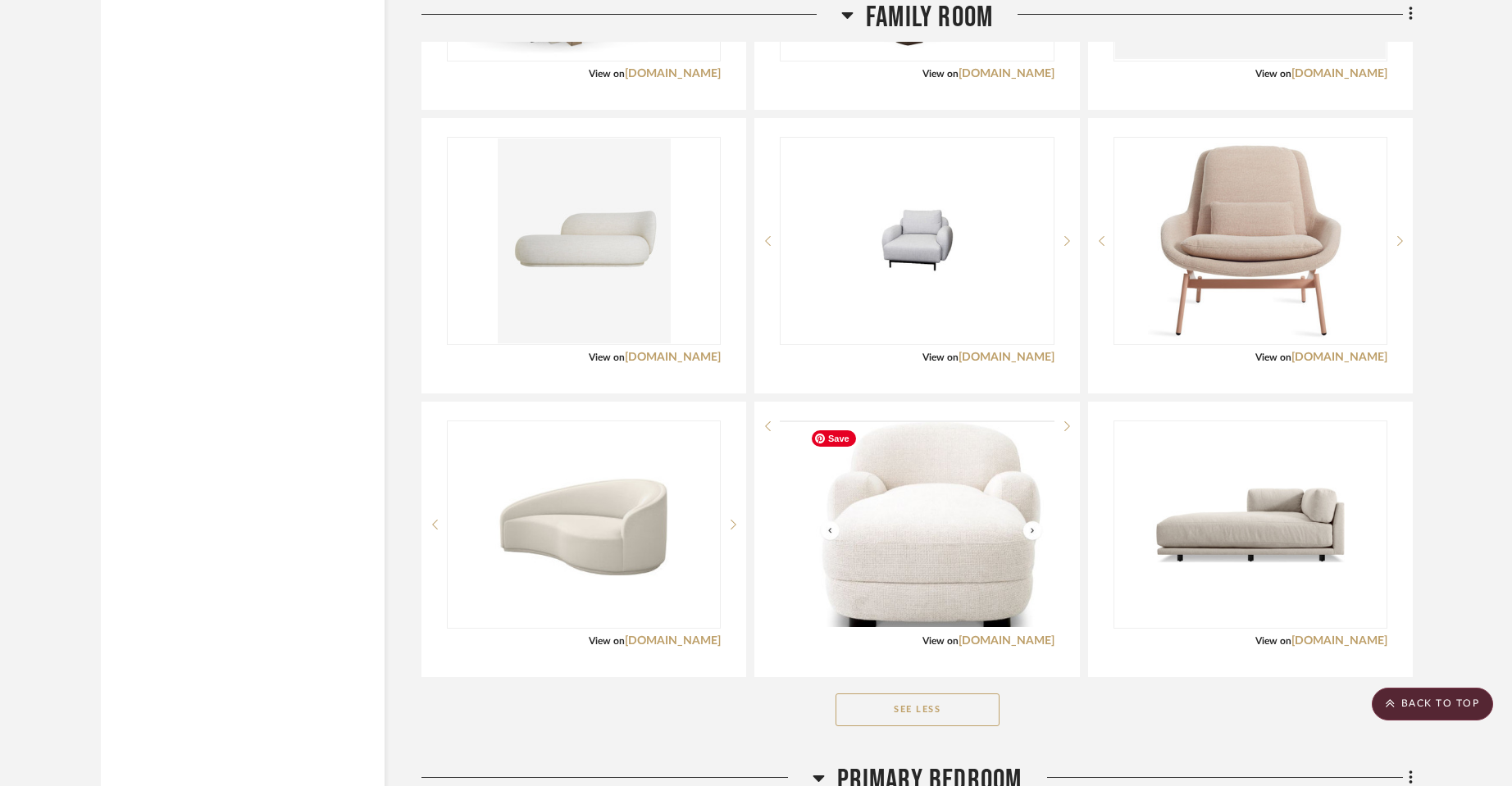
scroll to position [7134, 0]
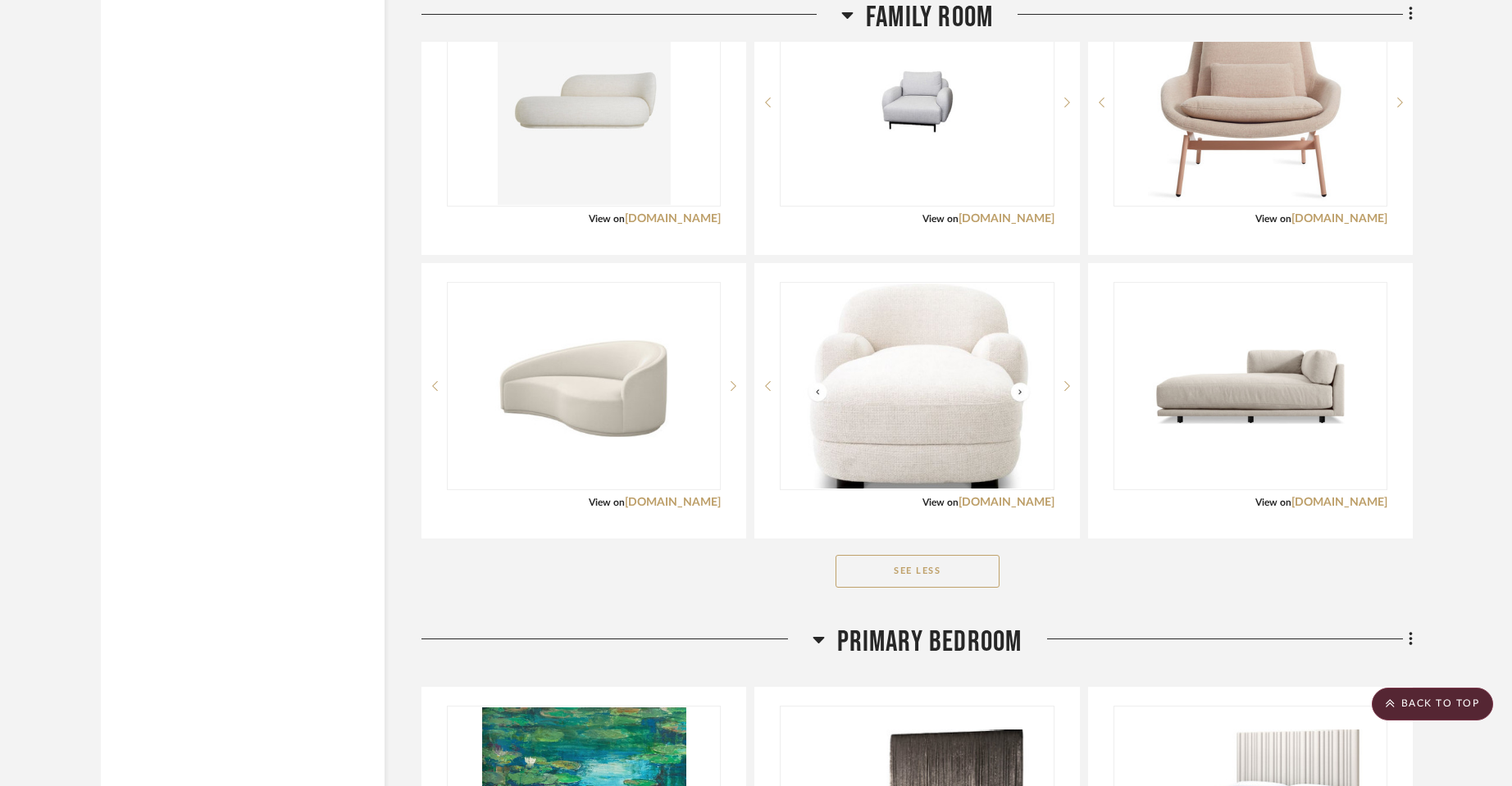
click at [962, 574] on button "See Less" at bounding box center [917, 571] width 164 height 33
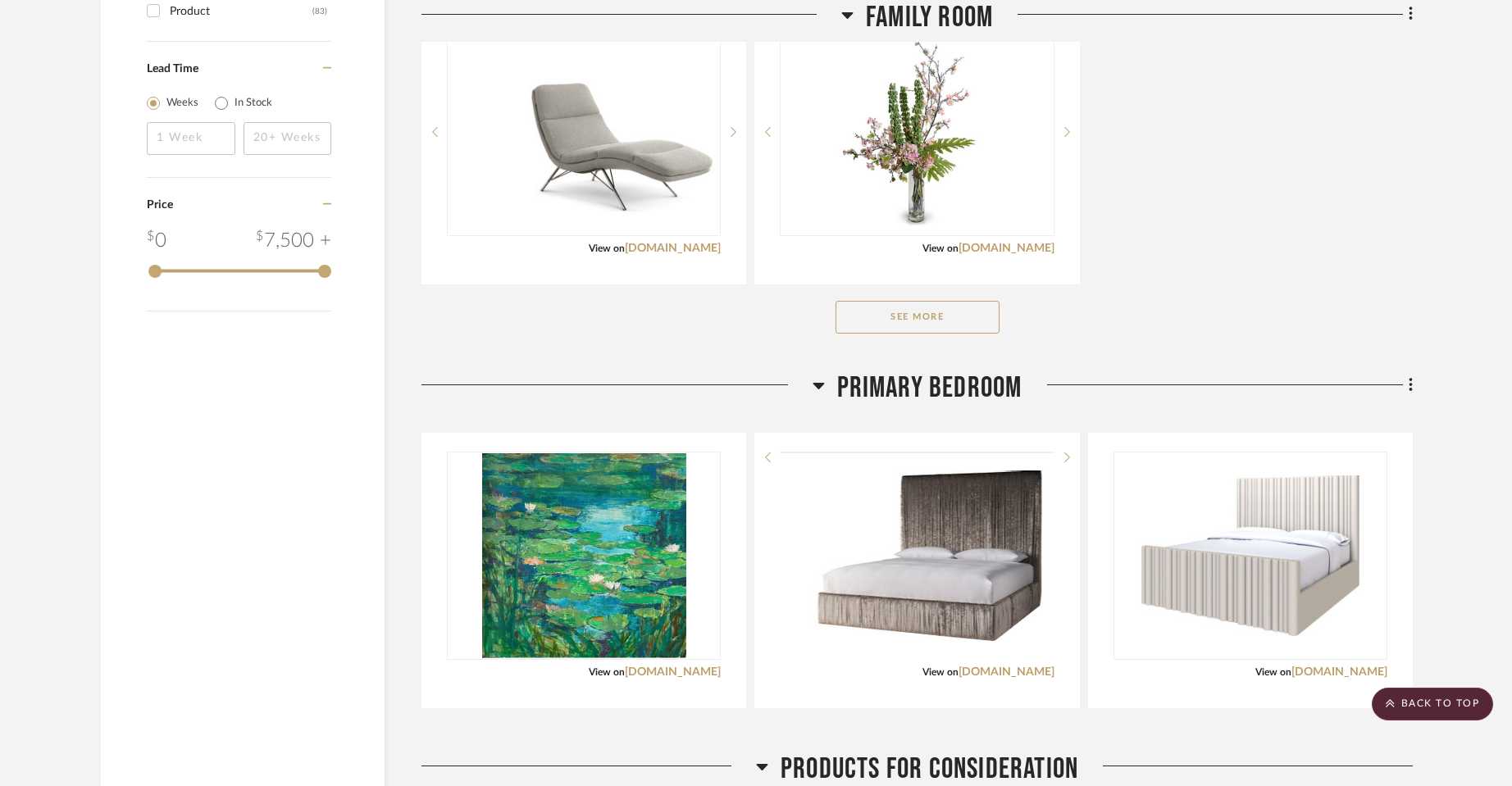
scroll to position [1940, 0]
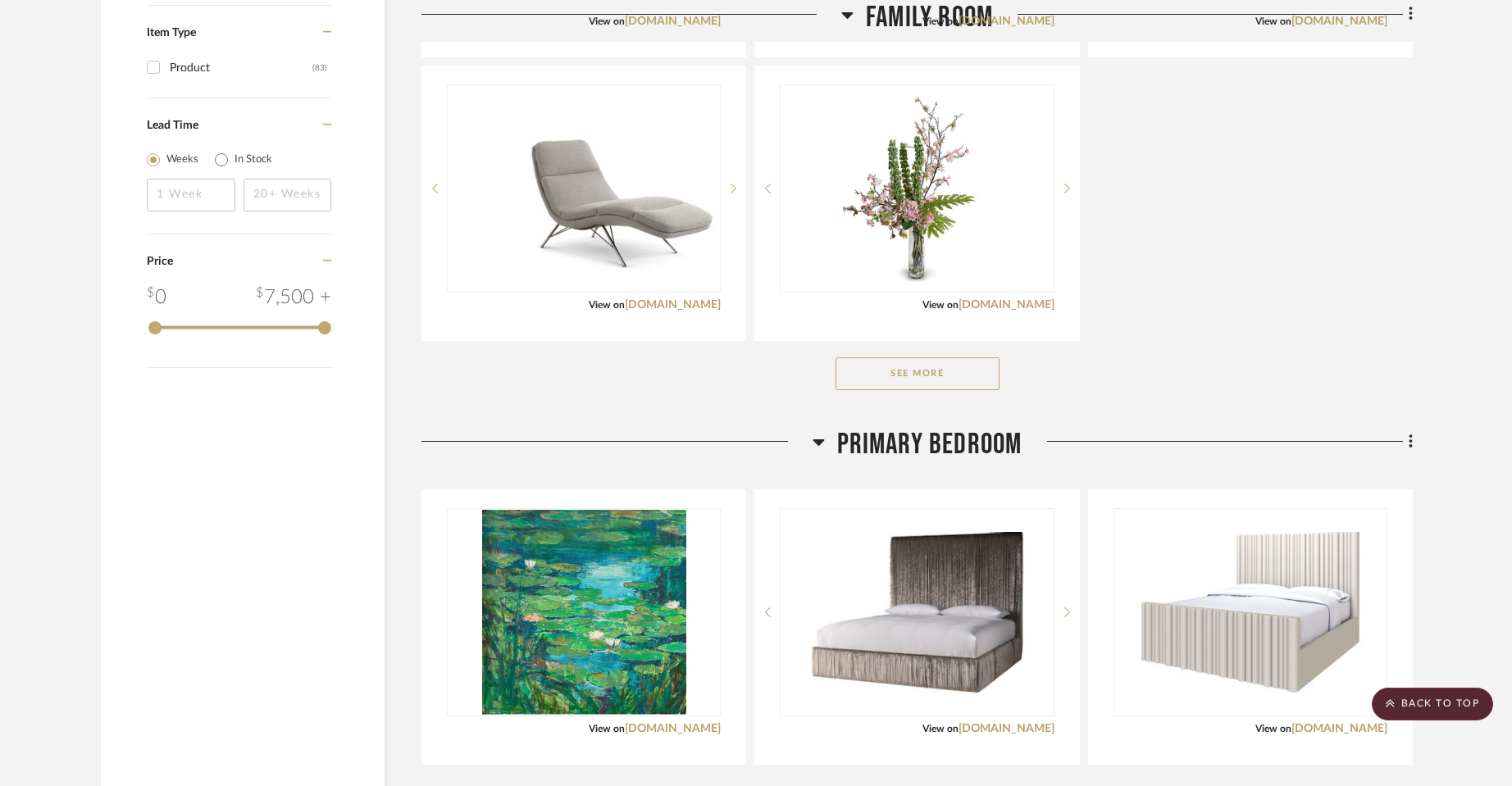
click at [950, 369] on button "See More" at bounding box center [917, 374] width 164 height 33
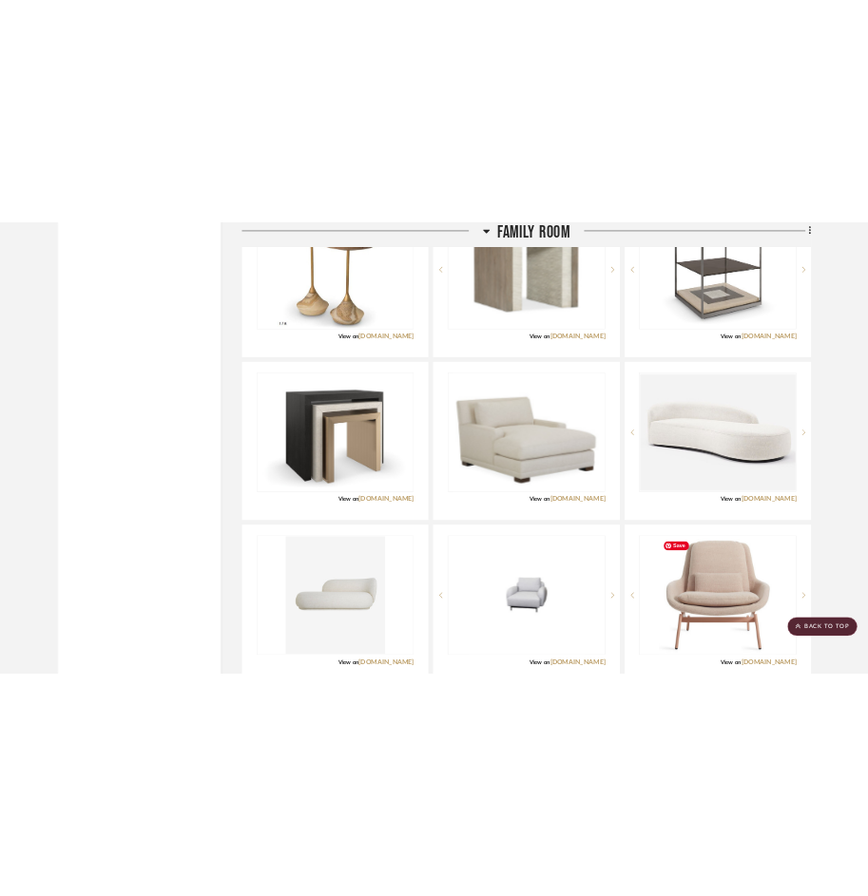
scroll to position [7476, 0]
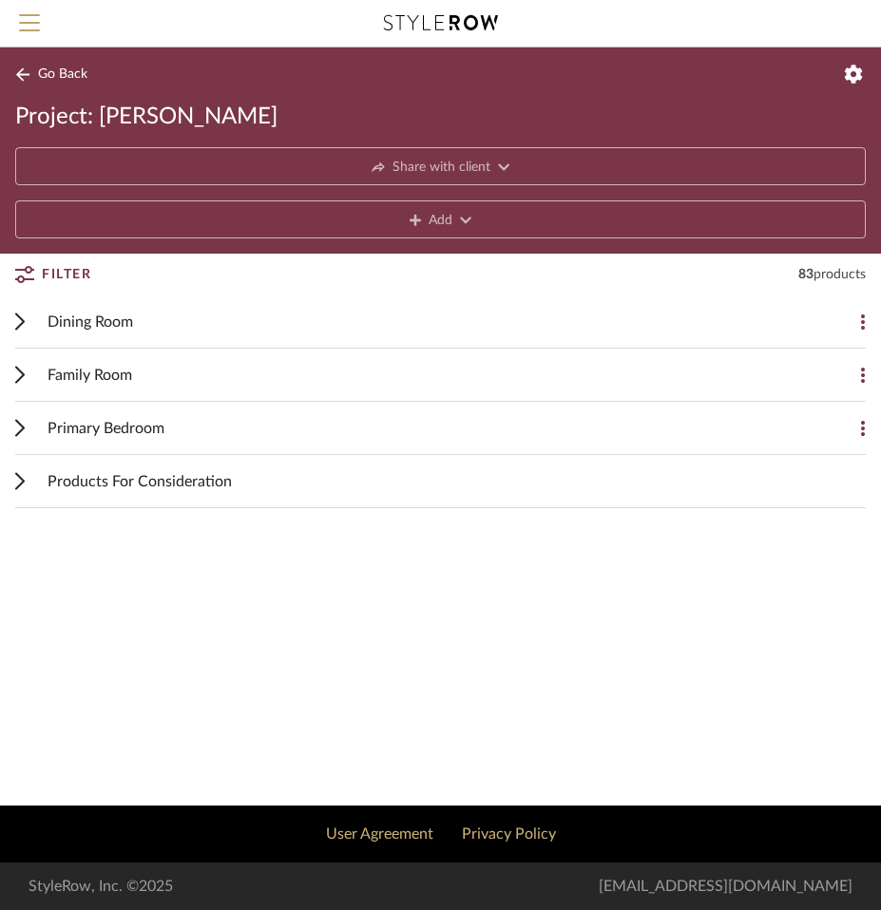
click at [133, 327] on span "Dining Room" at bounding box center [91, 322] width 86 height 23
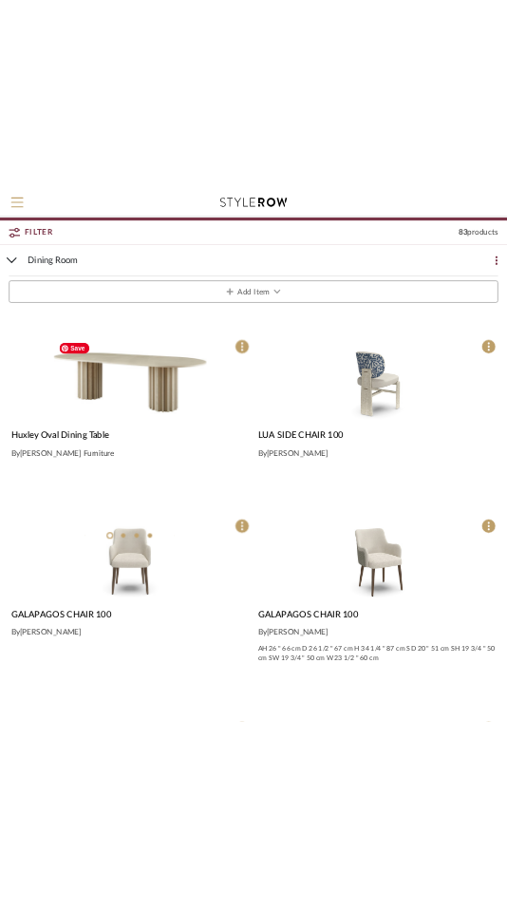
scroll to position [380, 0]
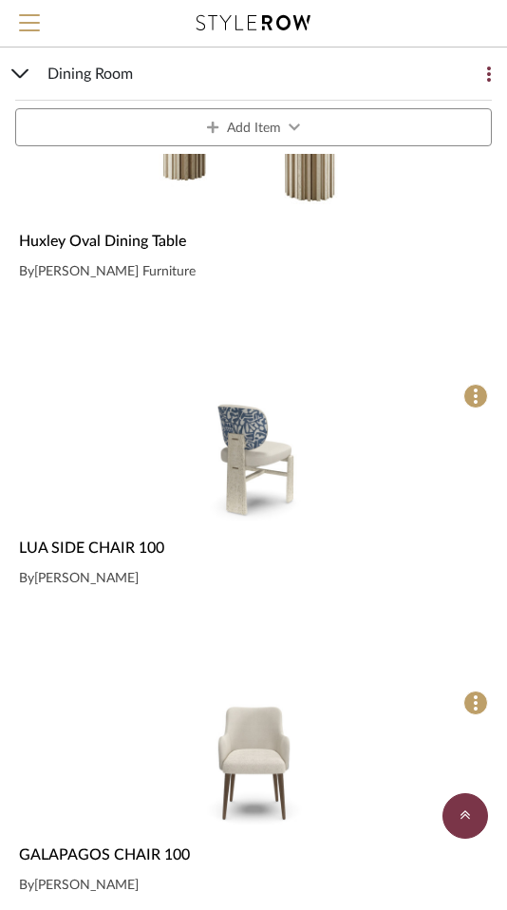
click at [60, 63] on span "Dining Room" at bounding box center [91, 74] width 86 height 23
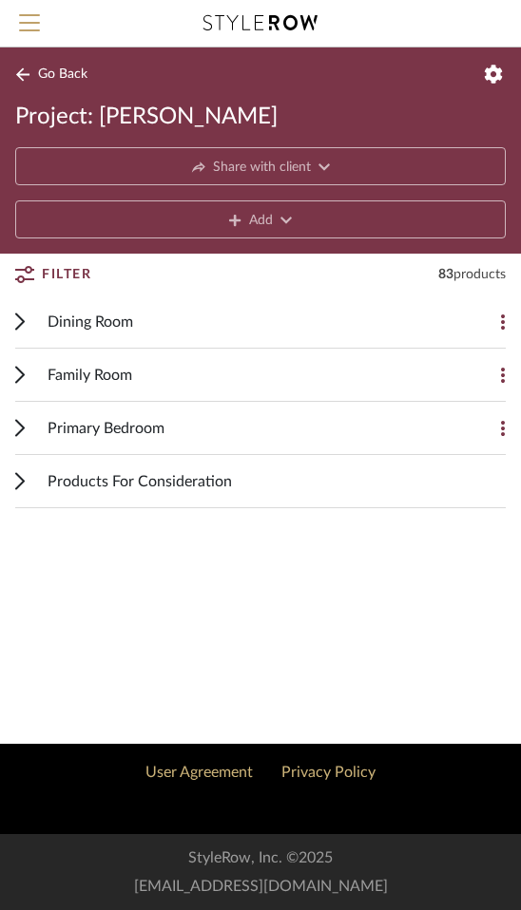
click at [20, 71] on icon at bounding box center [22, 74] width 15 height 14
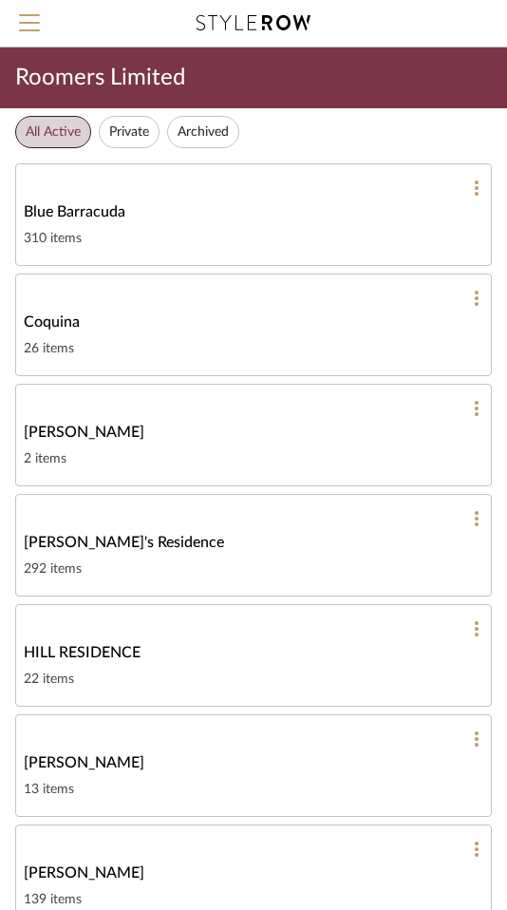
click at [196, 134] on button "Archived" at bounding box center [203, 132] width 72 height 32
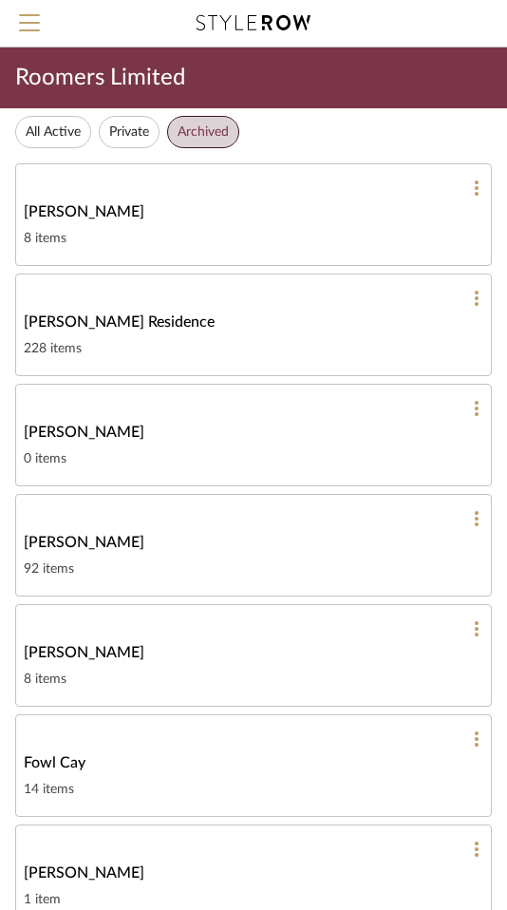
click at [91, 143] on li "All Active" at bounding box center [53, 132] width 76 height 32
click at [69, 138] on button "All Active" at bounding box center [53, 132] width 76 height 32
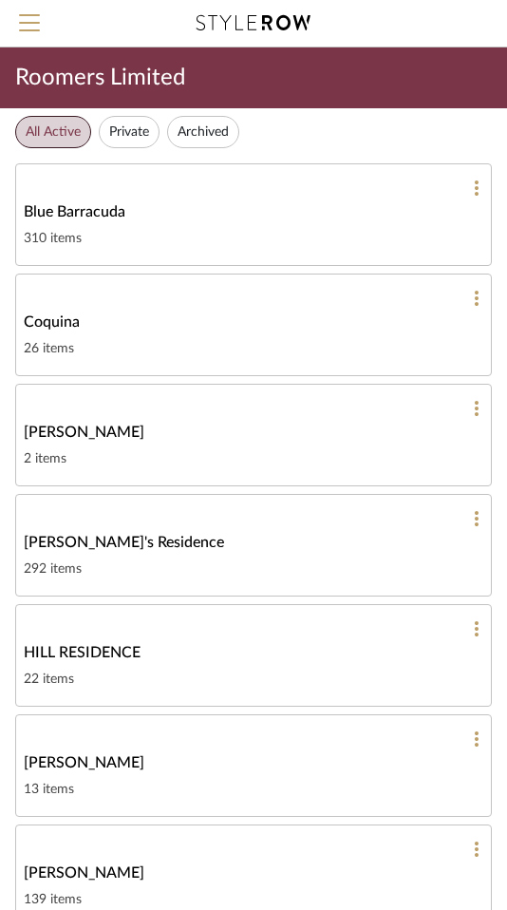
click at [143, 138] on button "Private" at bounding box center [129, 132] width 61 height 32
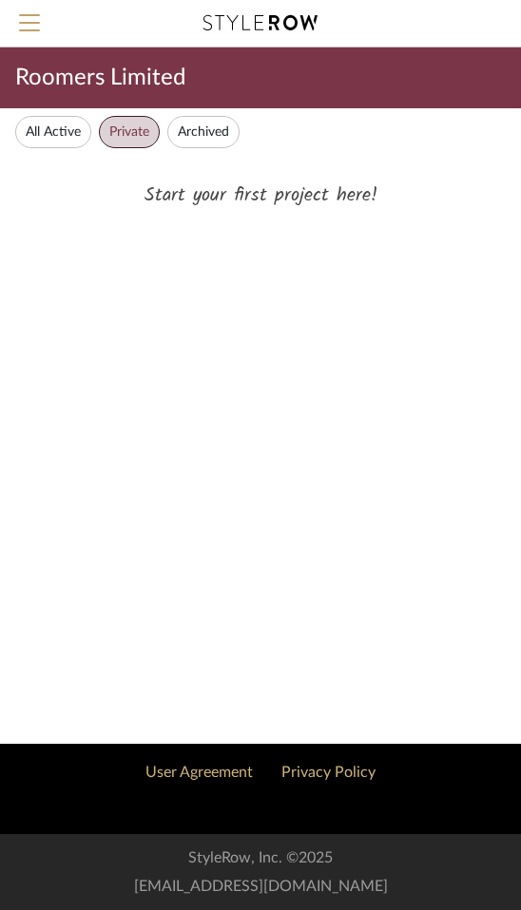
click at [211, 132] on button "Archived" at bounding box center [203, 132] width 72 height 32
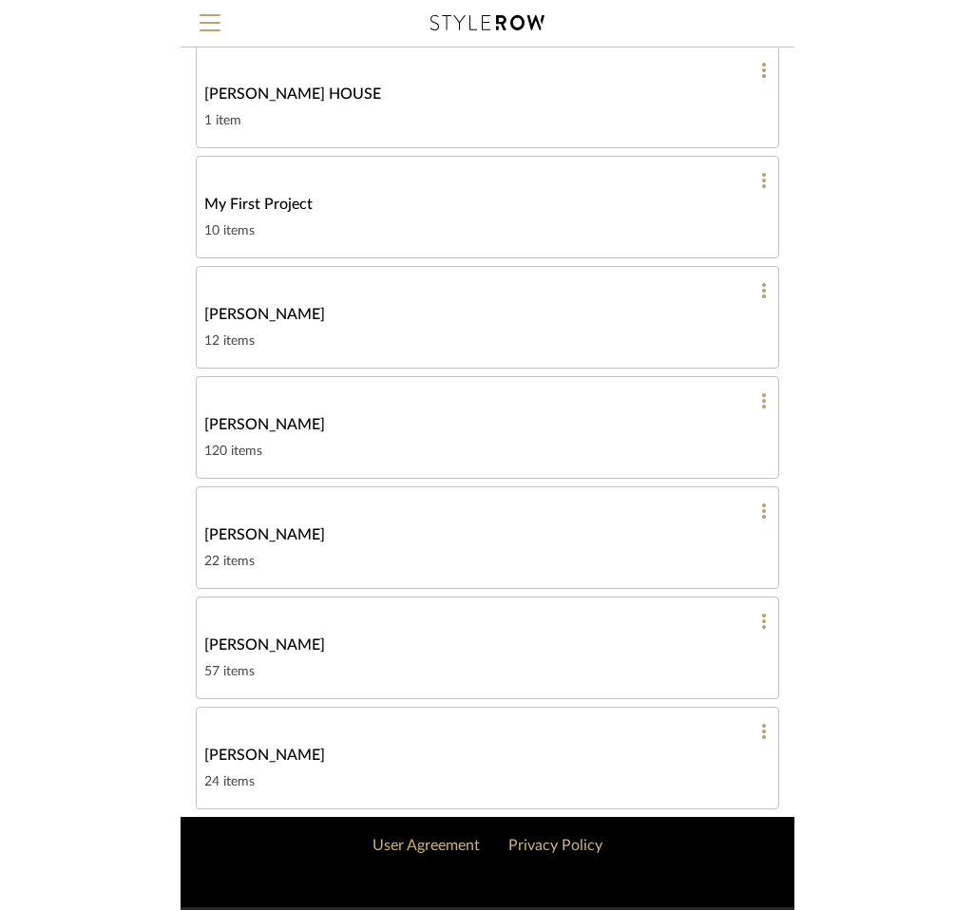
scroll to position [1325, 0]
